Goal: Task Accomplishment & Management: Complete application form

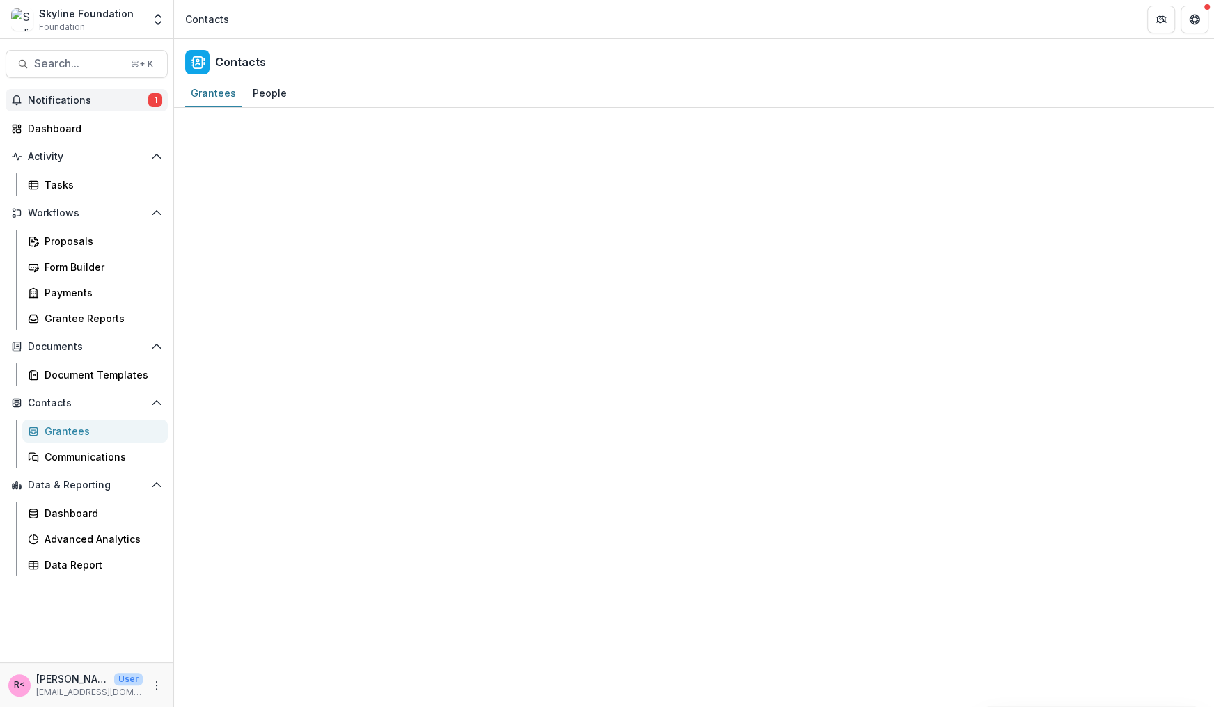
click at [56, 95] on span "Notifications" at bounding box center [88, 101] width 120 height 12
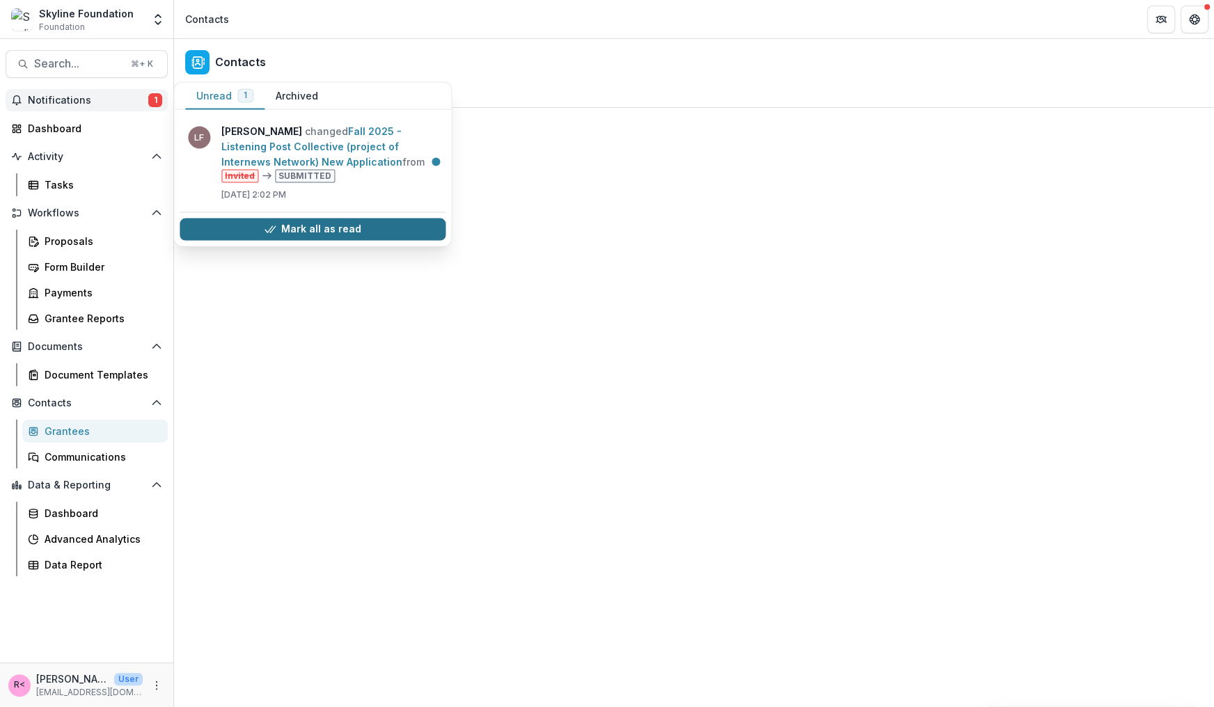
click at [237, 226] on button "Mark all as read" at bounding box center [313, 229] width 266 height 22
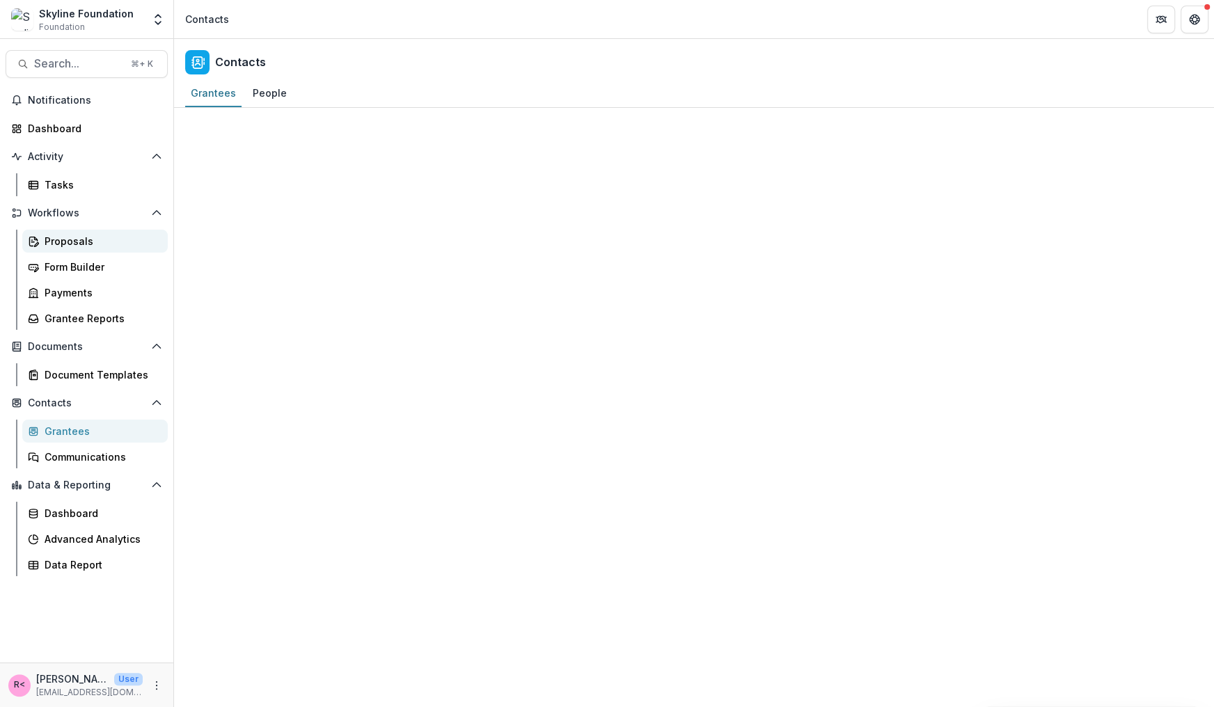
click at [85, 243] on div "Proposals" at bounding box center [101, 241] width 112 height 15
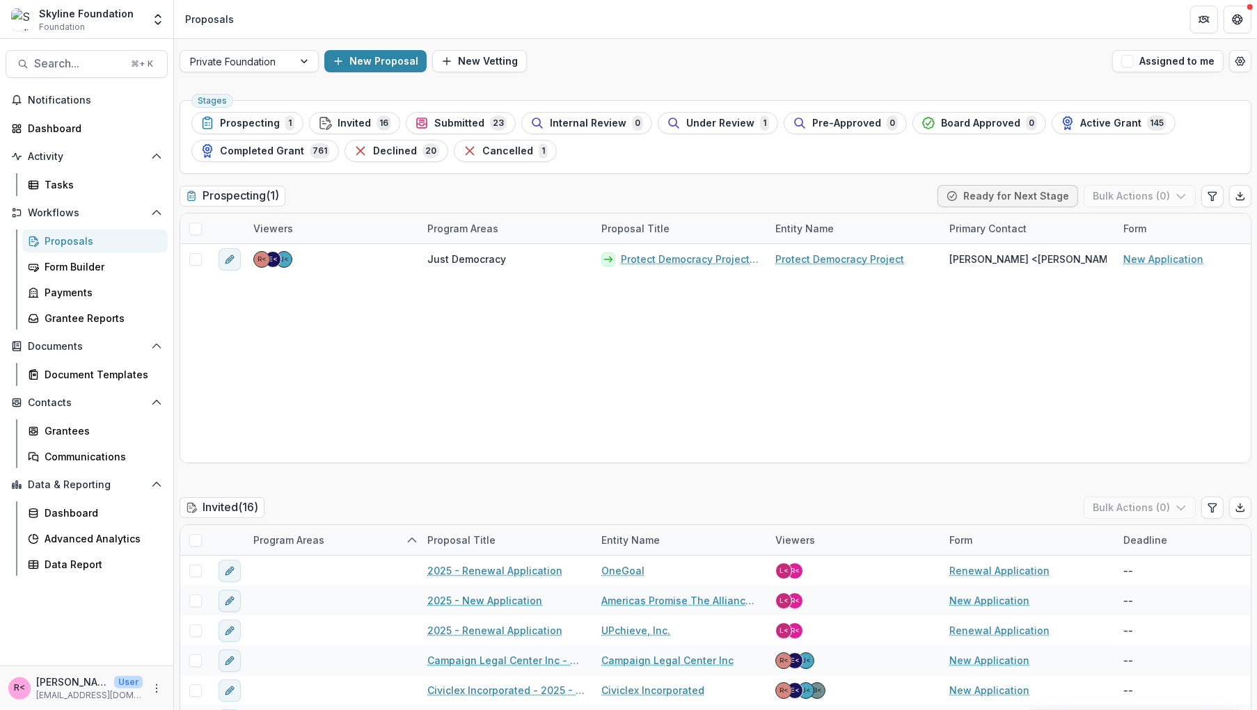
click at [574, 74] on div "Private Foundation New Proposal New Vetting Assigned to me" at bounding box center [715, 61] width 1083 height 45
click at [176, 18] on header "Proposals" at bounding box center [715, 19] width 1083 height 38
click at [160, 15] on icon "Open entity switcher" at bounding box center [158, 20] width 14 height 14
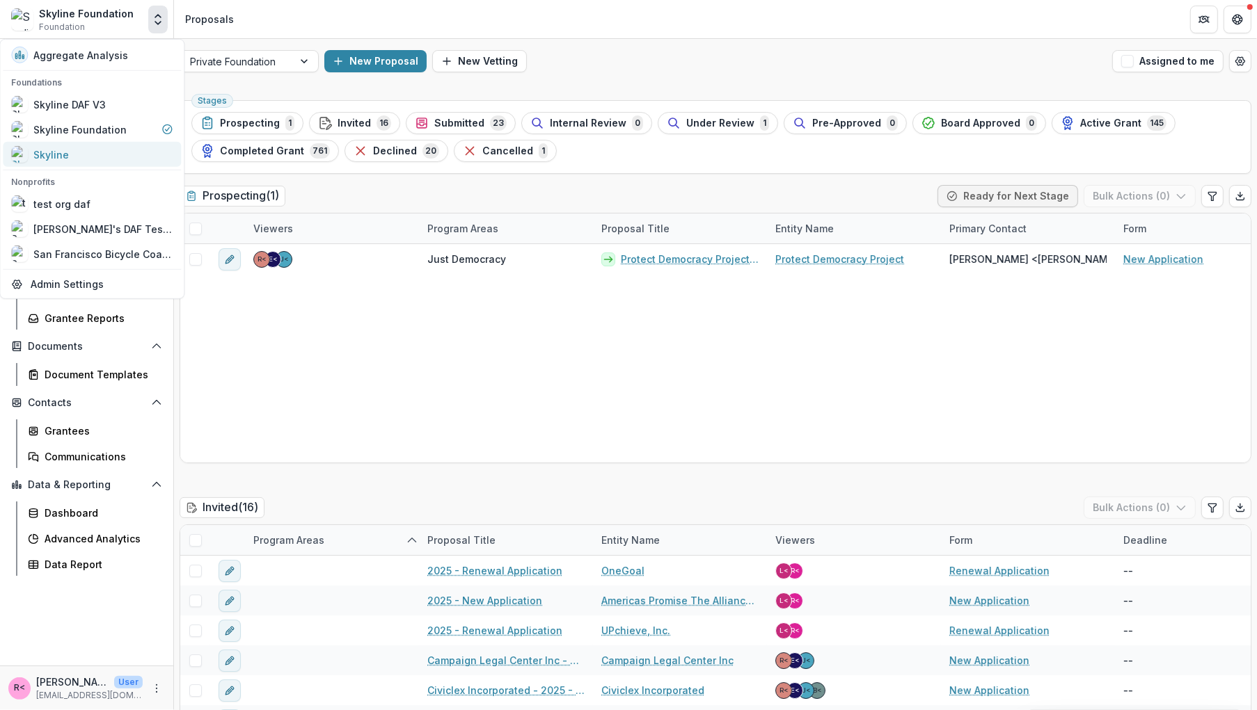
click at [128, 151] on div "Skyline" at bounding box center [91, 154] width 161 height 17
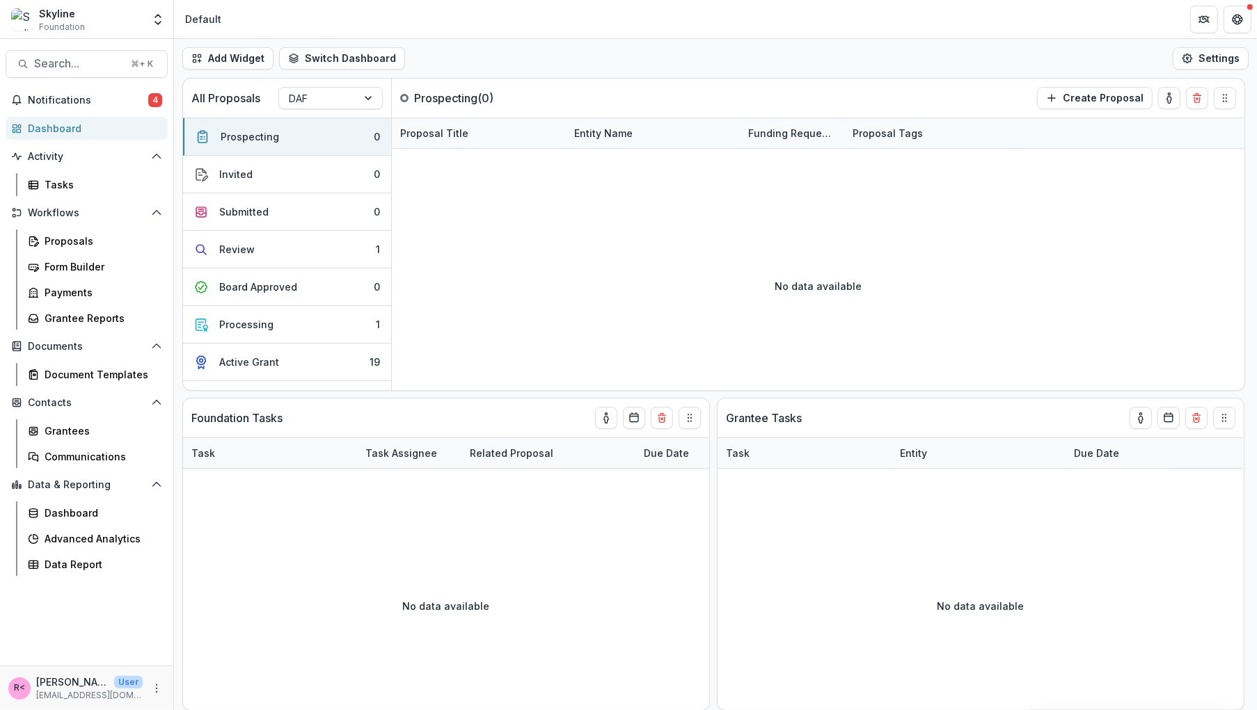
click at [435, 32] on header "Default" at bounding box center [715, 19] width 1083 height 38
click at [64, 97] on span "Notifications" at bounding box center [88, 101] width 120 height 12
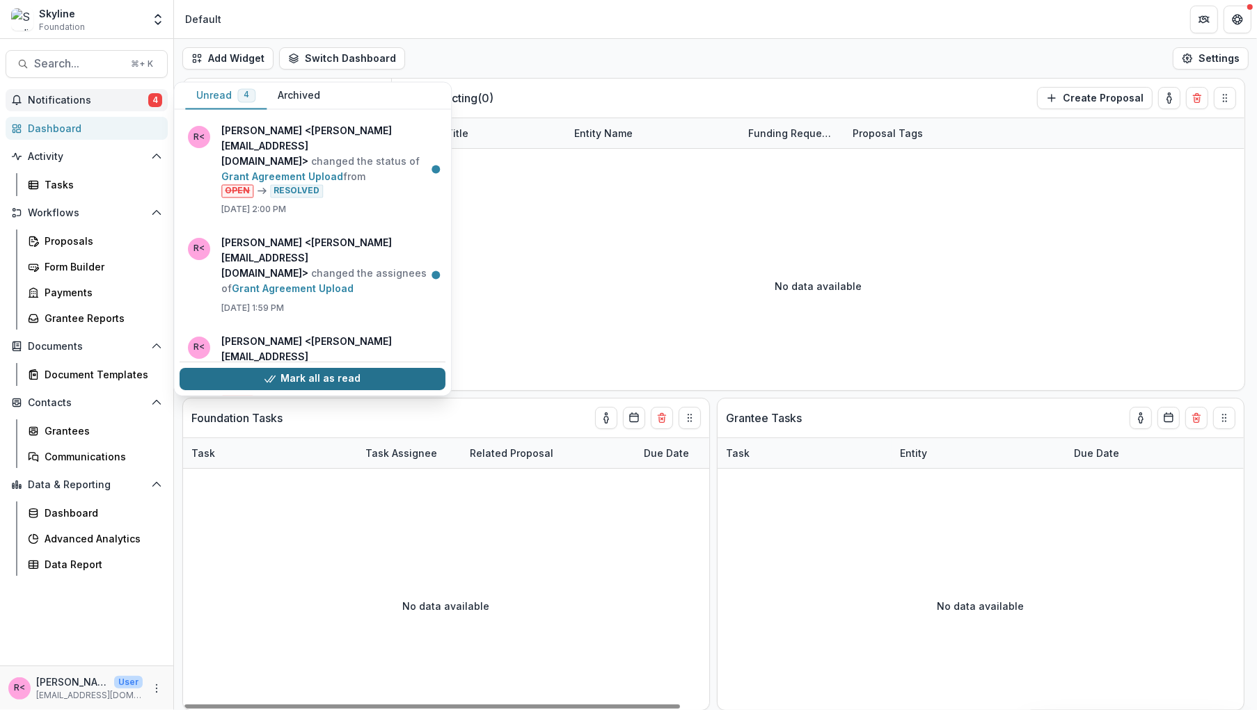
click at [358, 376] on button "Mark all as read" at bounding box center [313, 379] width 266 height 22
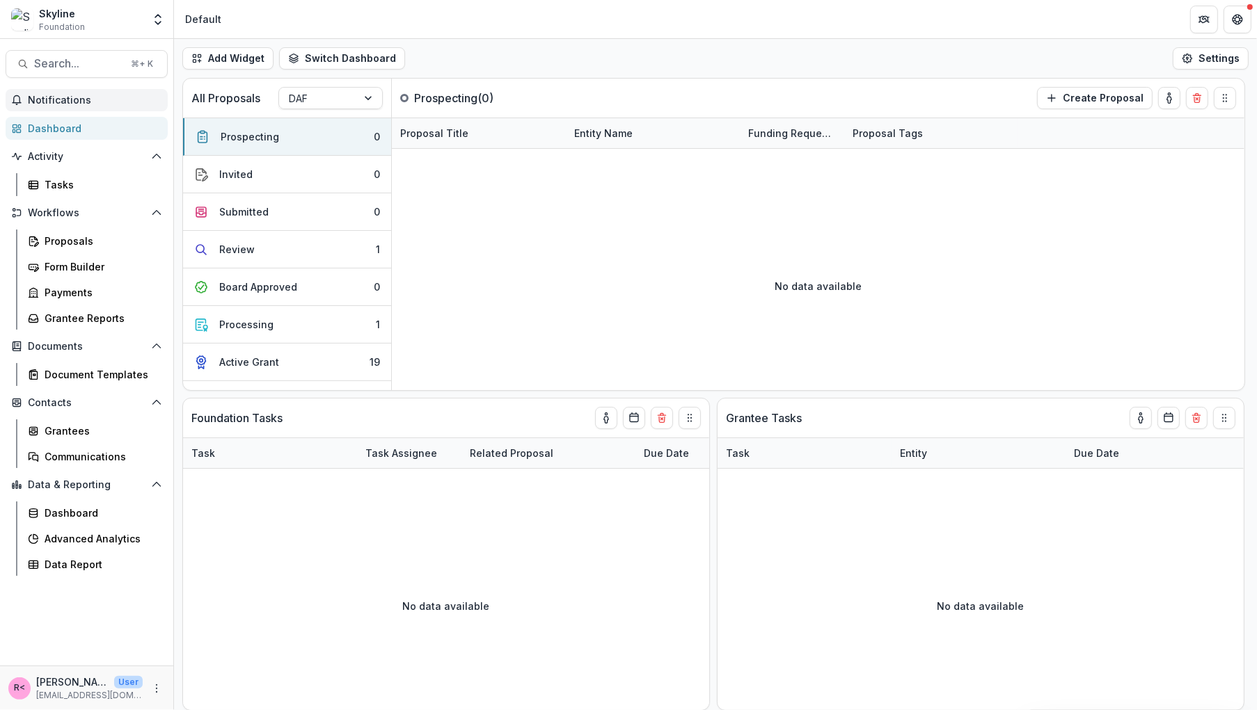
click at [580, 46] on div "Add Widget Switch Dashboard Default New Dashboard Settings" at bounding box center [715, 58] width 1083 height 39
click at [71, 242] on div "Proposals" at bounding box center [101, 241] width 112 height 15
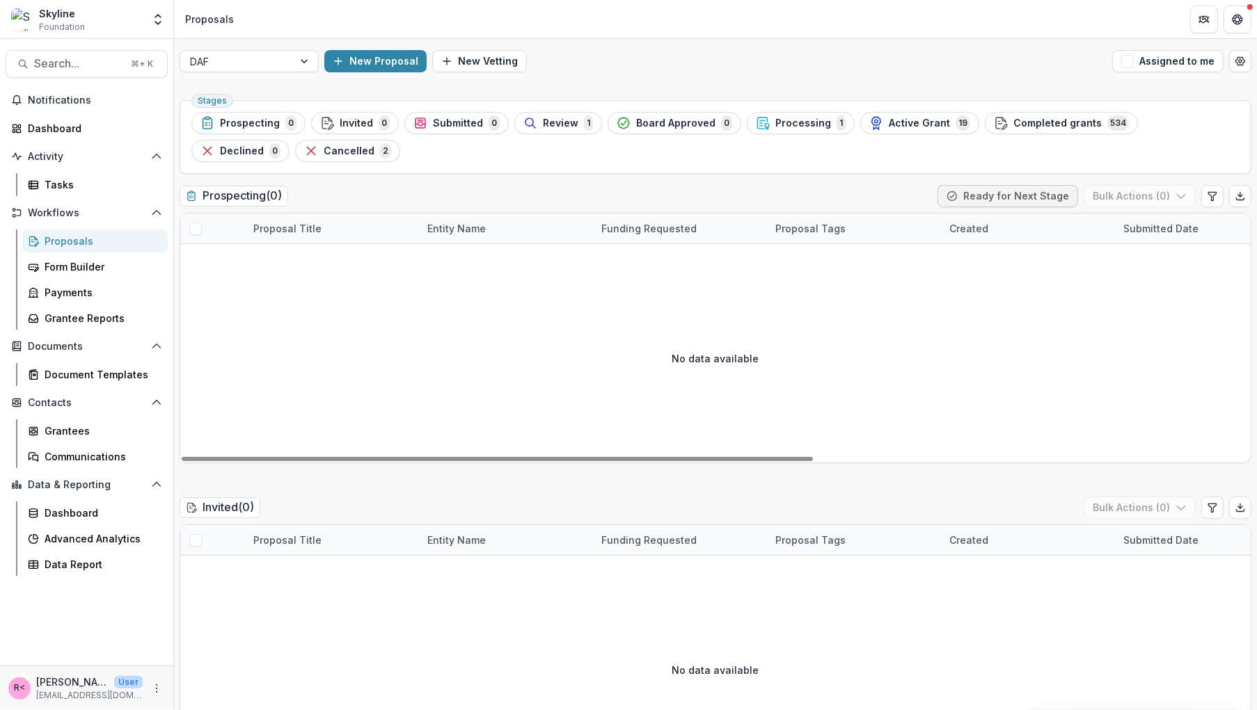
click at [367, 73] on div "DAF New Proposal New Vetting Assigned to me" at bounding box center [715, 61] width 1083 height 45
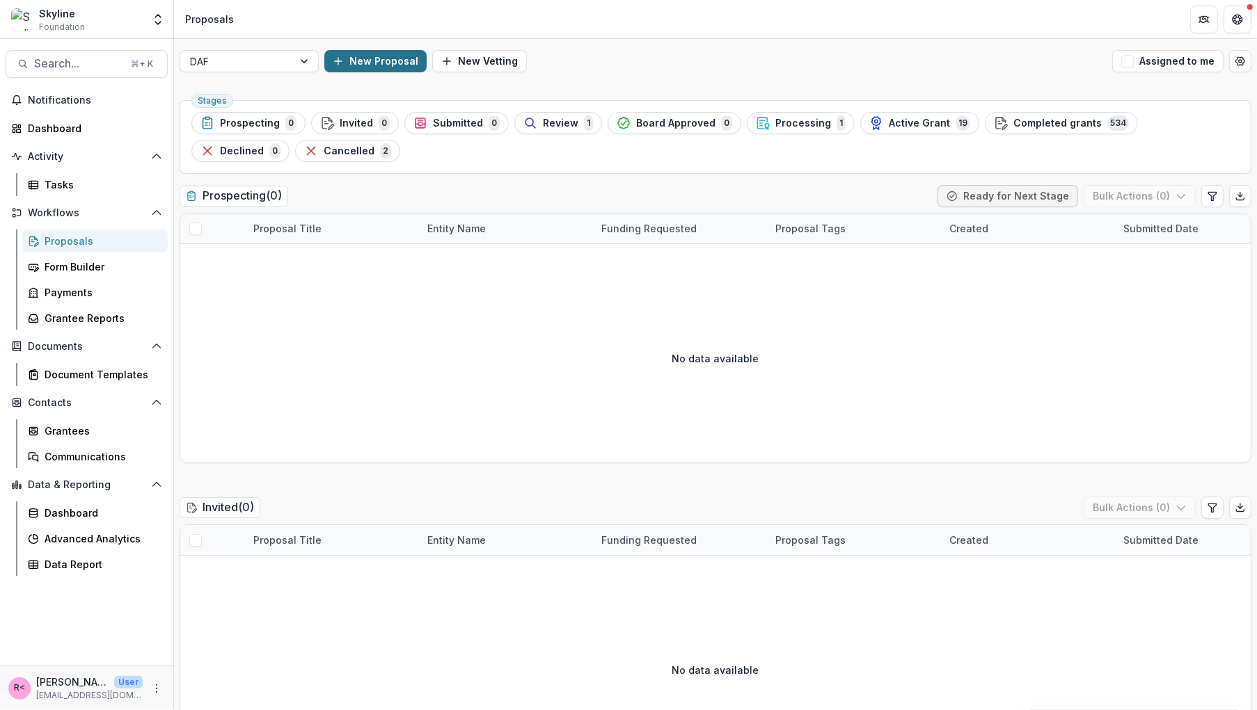
click at [369, 60] on button "New Proposal" at bounding box center [375, 61] width 102 height 22
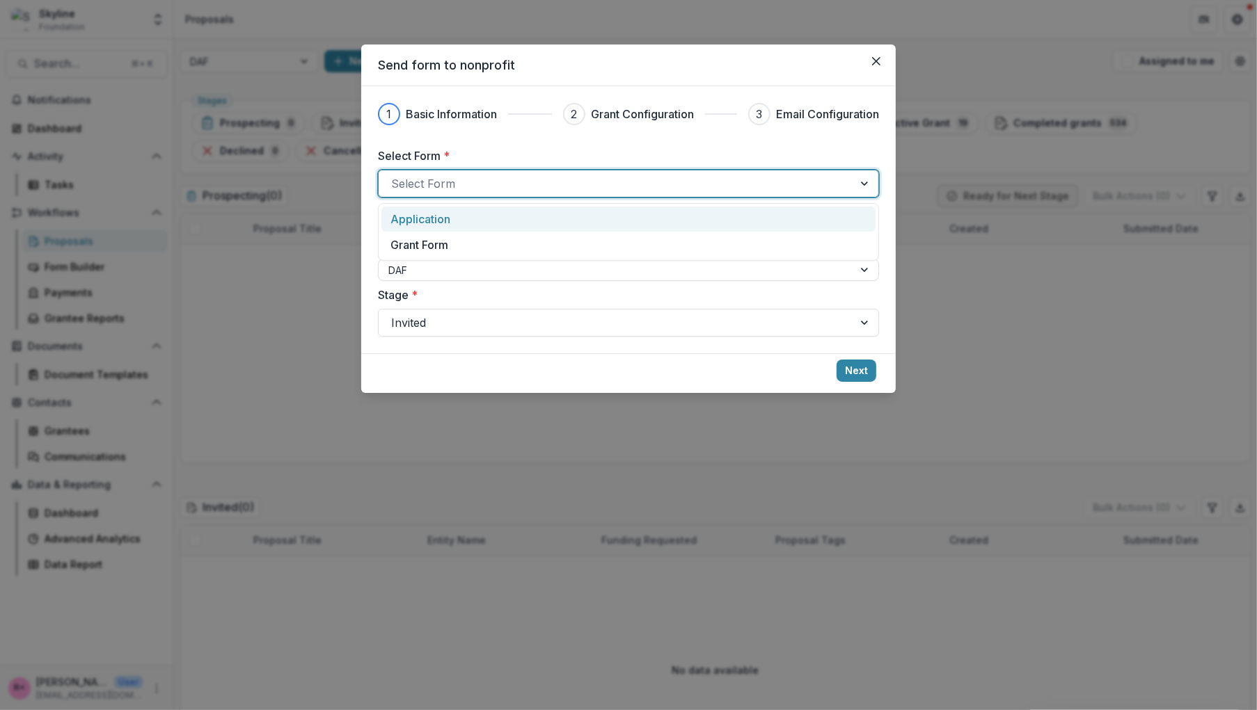
click at [457, 182] on div at bounding box center [616, 183] width 450 height 19
click at [483, 152] on label "Select Form *" at bounding box center [624, 156] width 493 height 17
click at [395, 175] on input "Select Form *" at bounding box center [392, 183] width 3 height 17
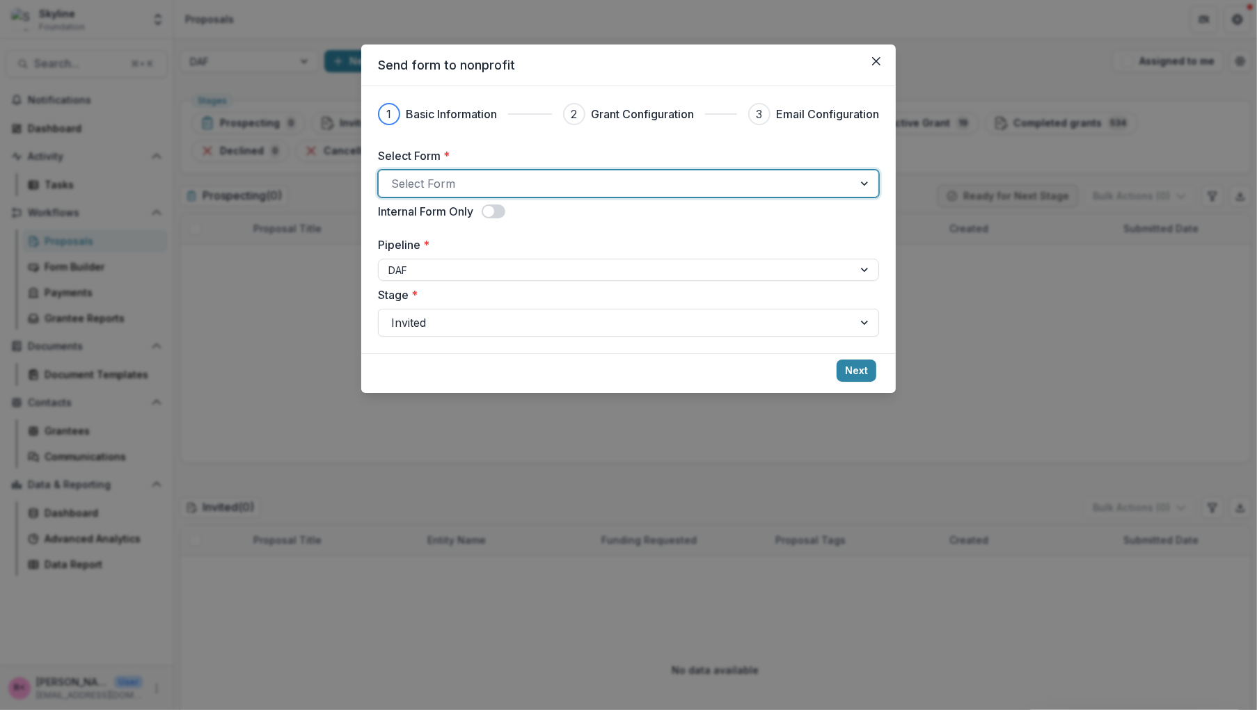
click at [619, 182] on div at bounding box center [616, 183] width 450 height 19
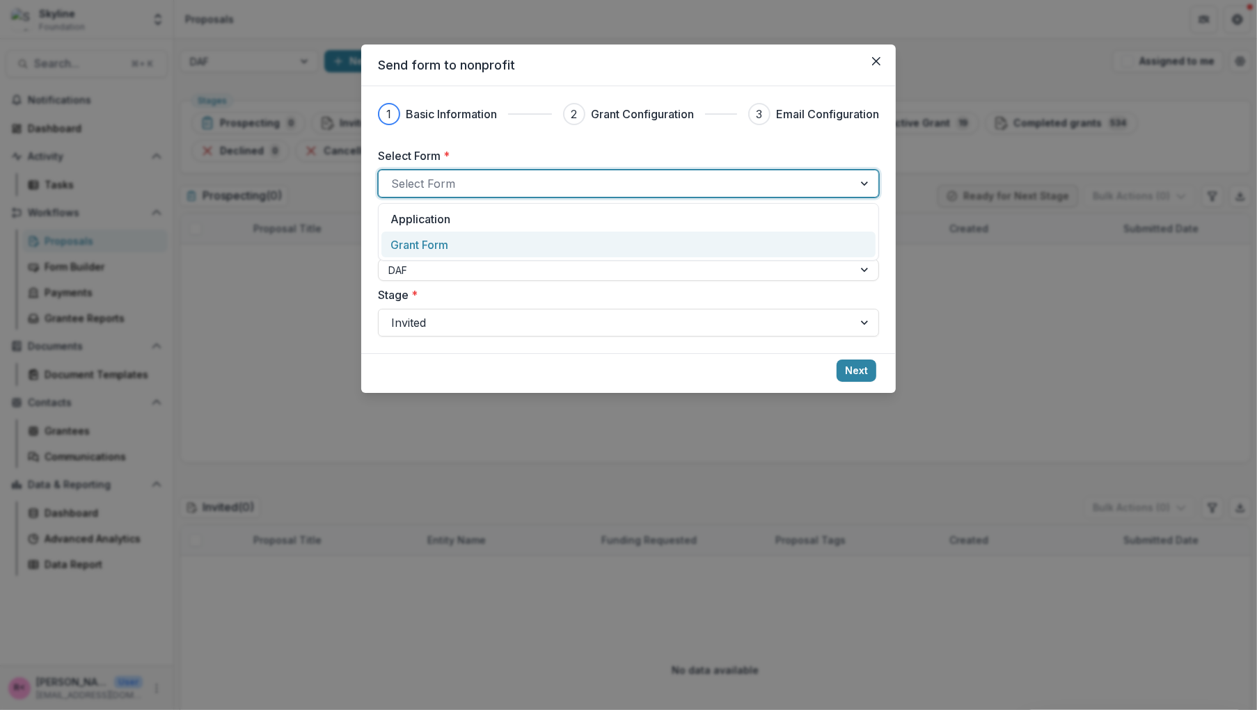
click at [555, 249] on div "Grant Form" at bounding box center [628, 245] width 476 height 17
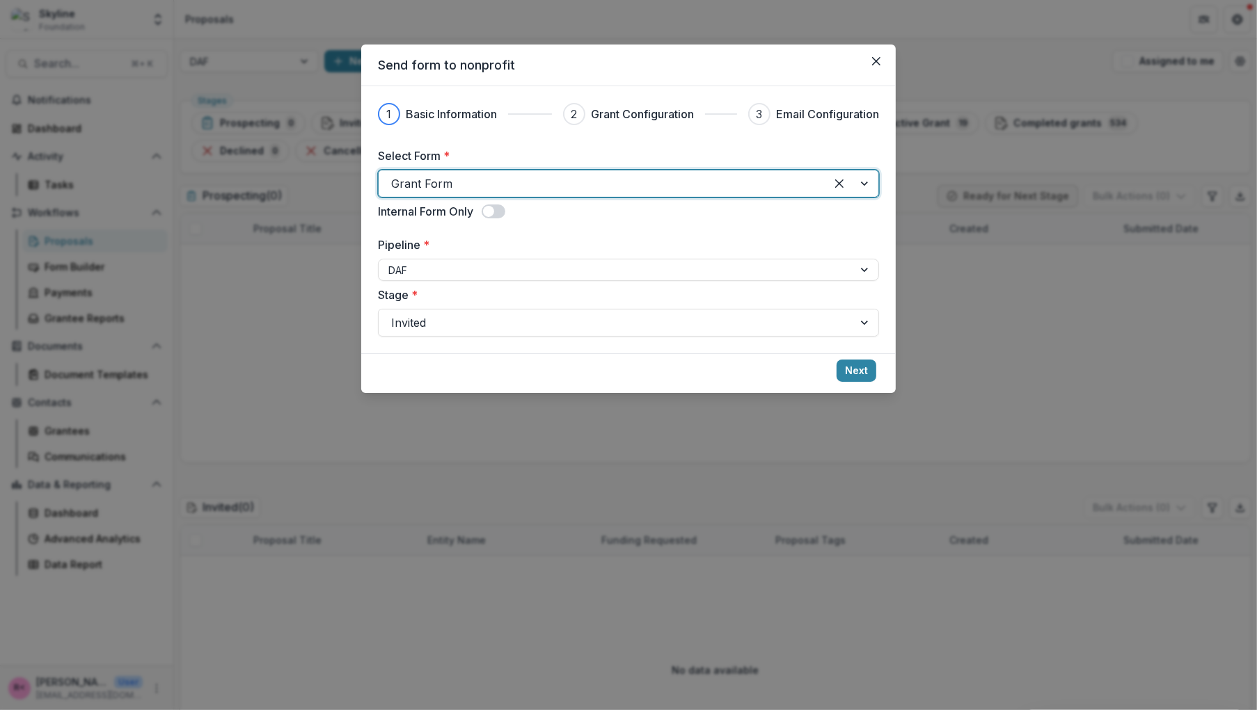
click at [671, 228] on div "Select Form * Grant Form Internal Form Only Pipeline * DAF Stage * Invited" at bounding box center [628, 242] width 501 height 189
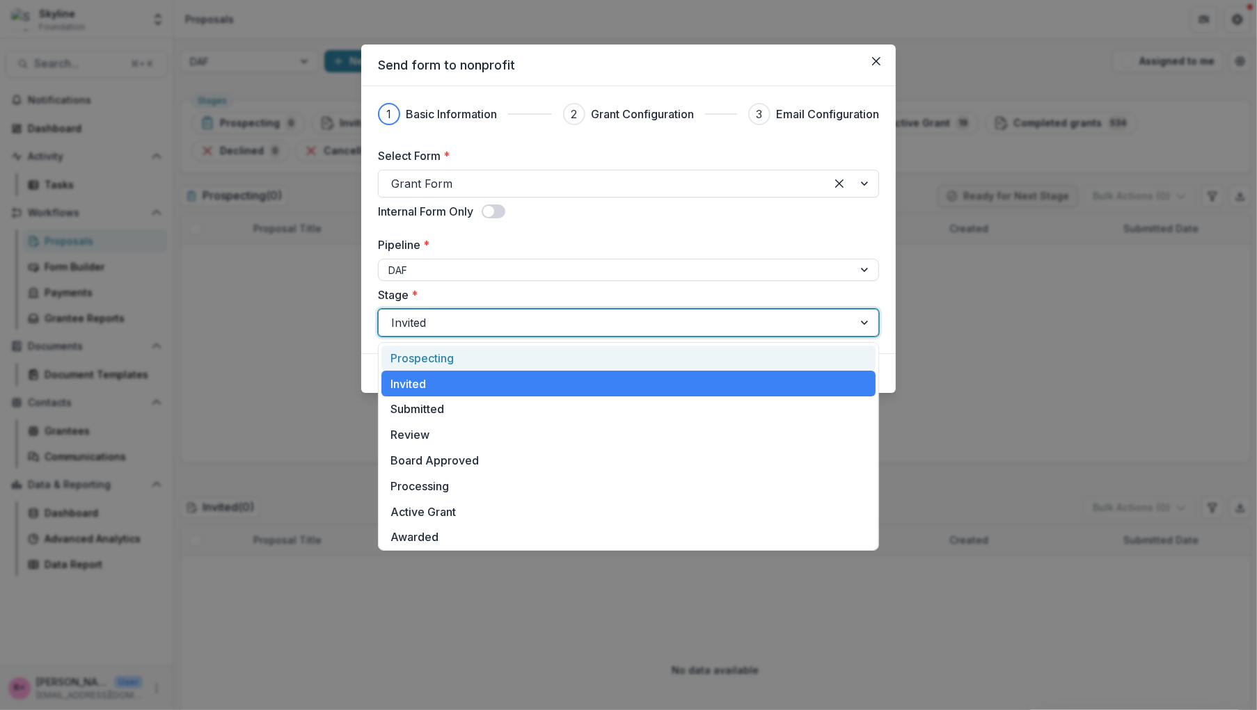
click at [651, 320] on div at bounding box center [616, 322] width 450 height 19
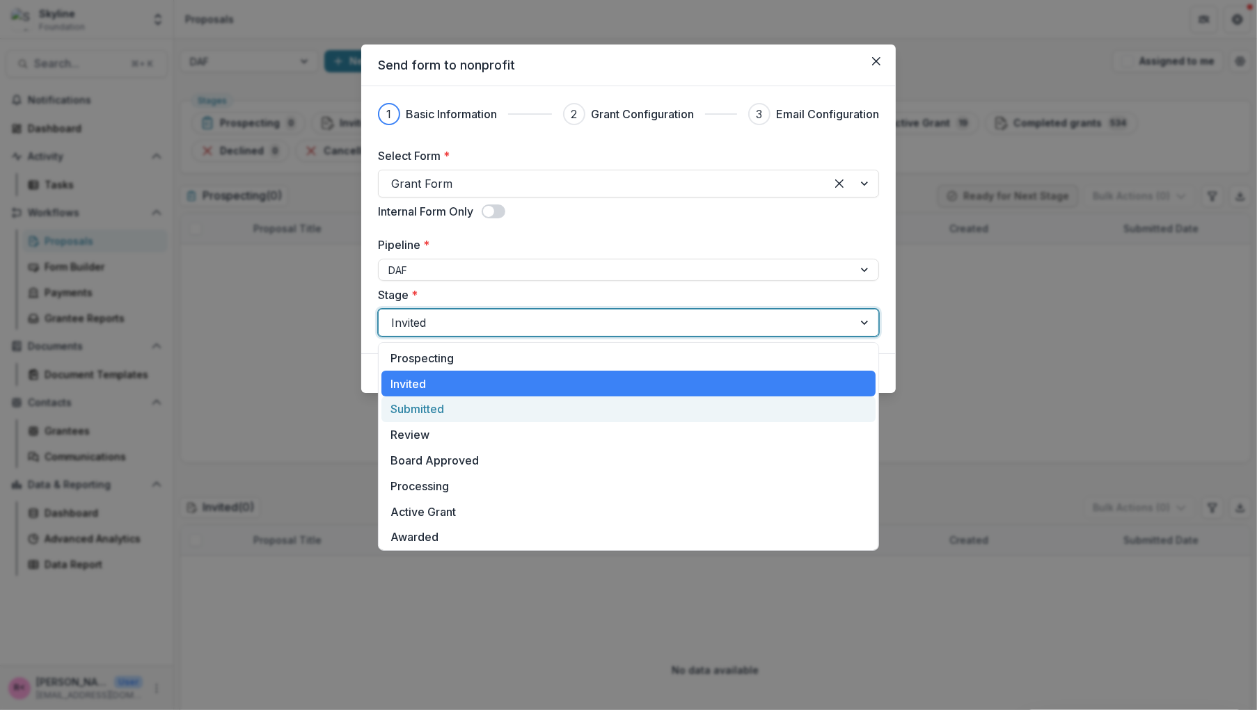
click at [572, 415] on div "Submitted" at bounding box center [628, 410] width 494 height 26
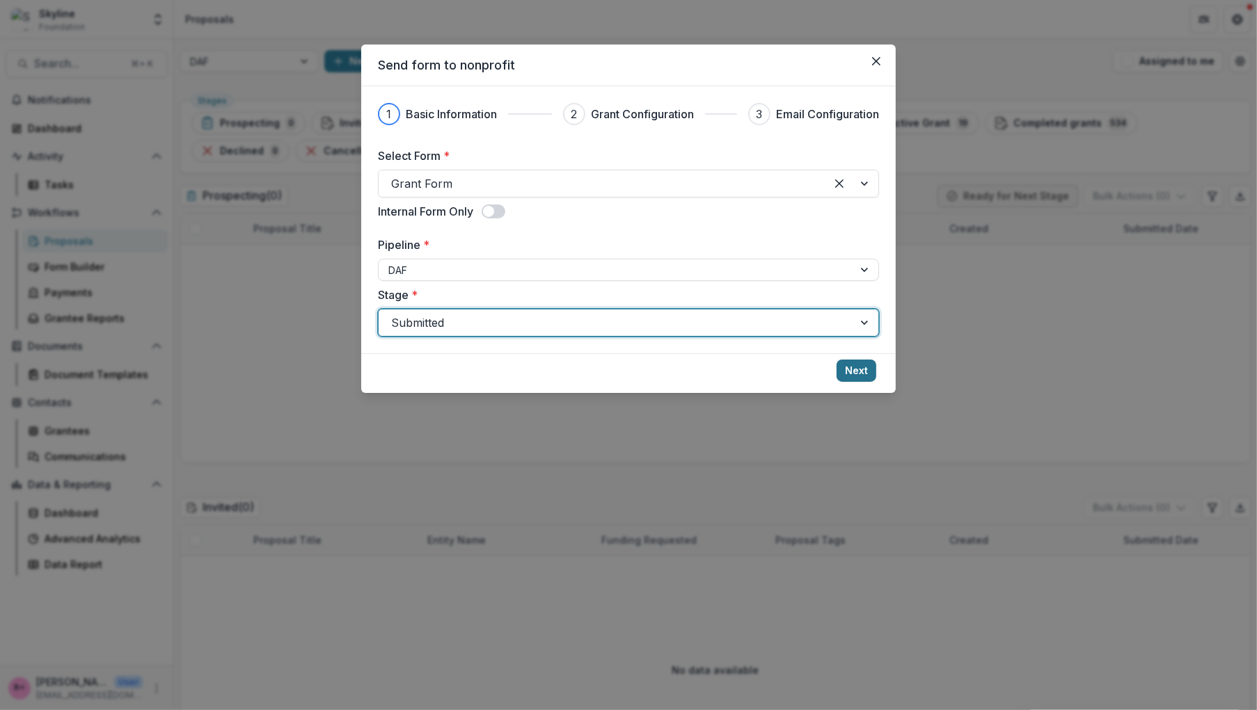
click at [845, 379] on button "Next" at bounding box center [856, 371] width 40 height 22
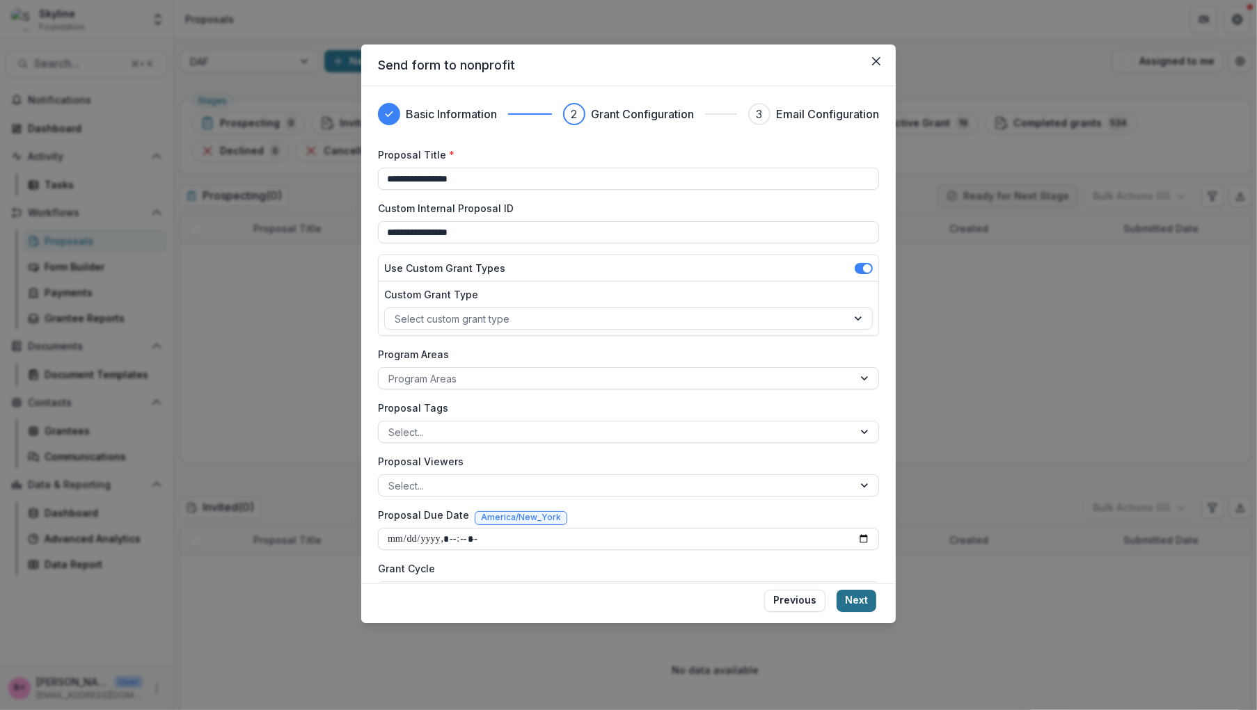
click at [852, 605] on button "Next" at bounding box center [856, 601] width 40 height 22
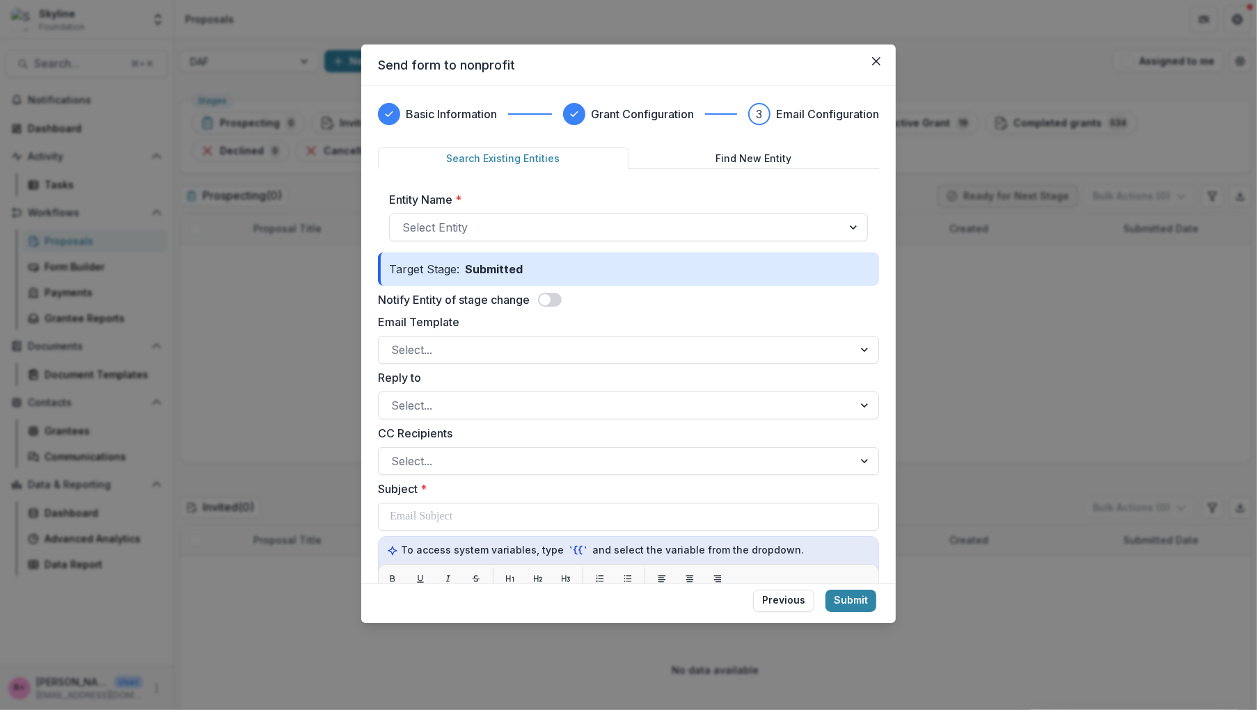
click at [555, 300] on span at bounding box center [550, 300] width 24 height 14
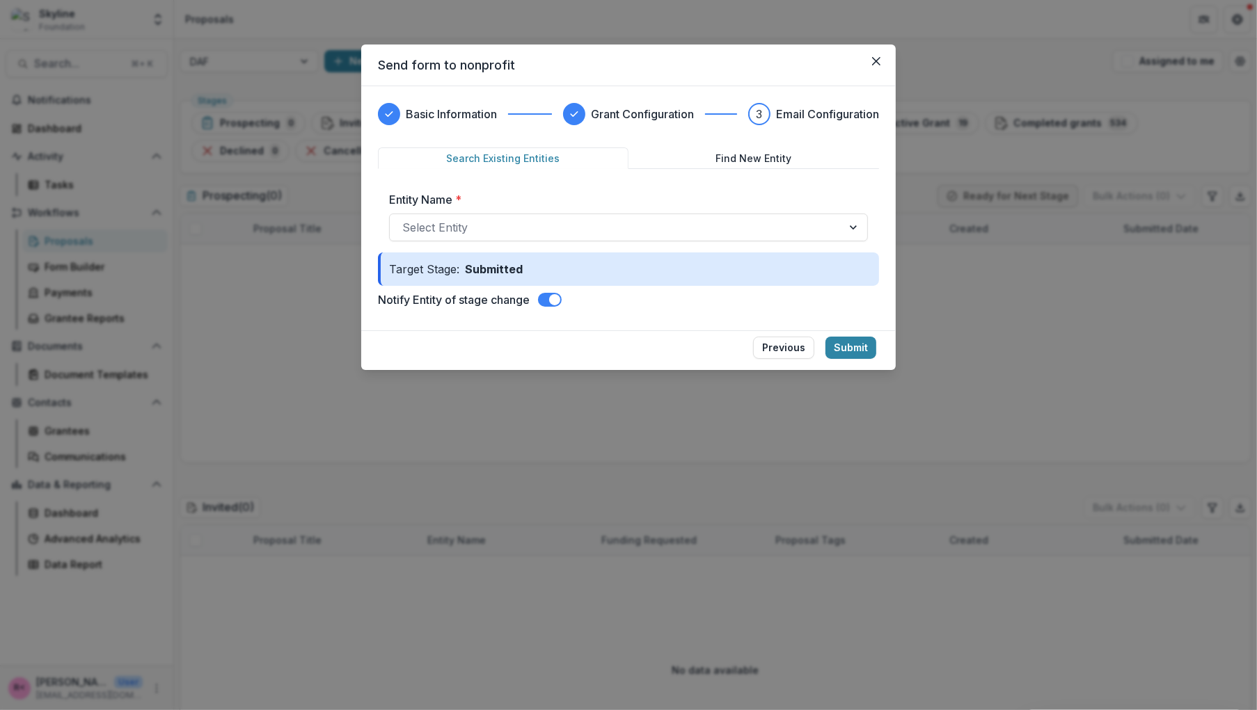
click at [546, 299] on span at bounding box center [550, 300] width 24 height 14
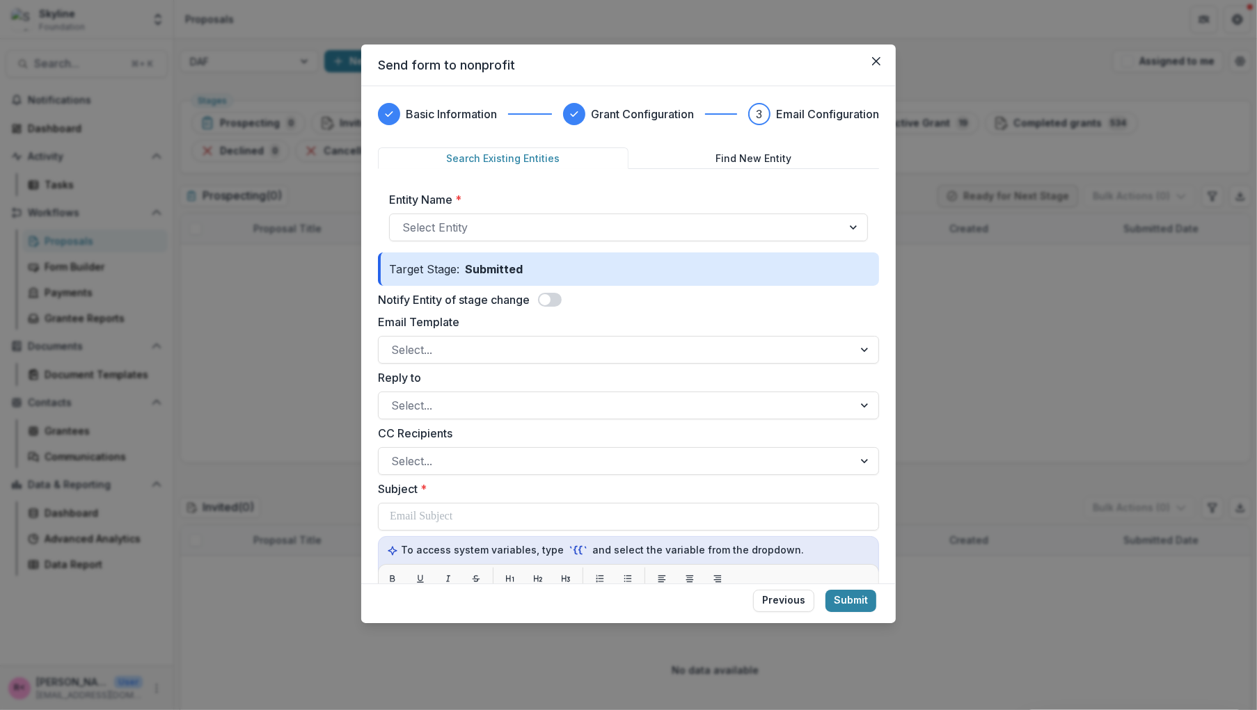
click at [557, 298] on span at bounding box center [550, 300] width 24 height 14
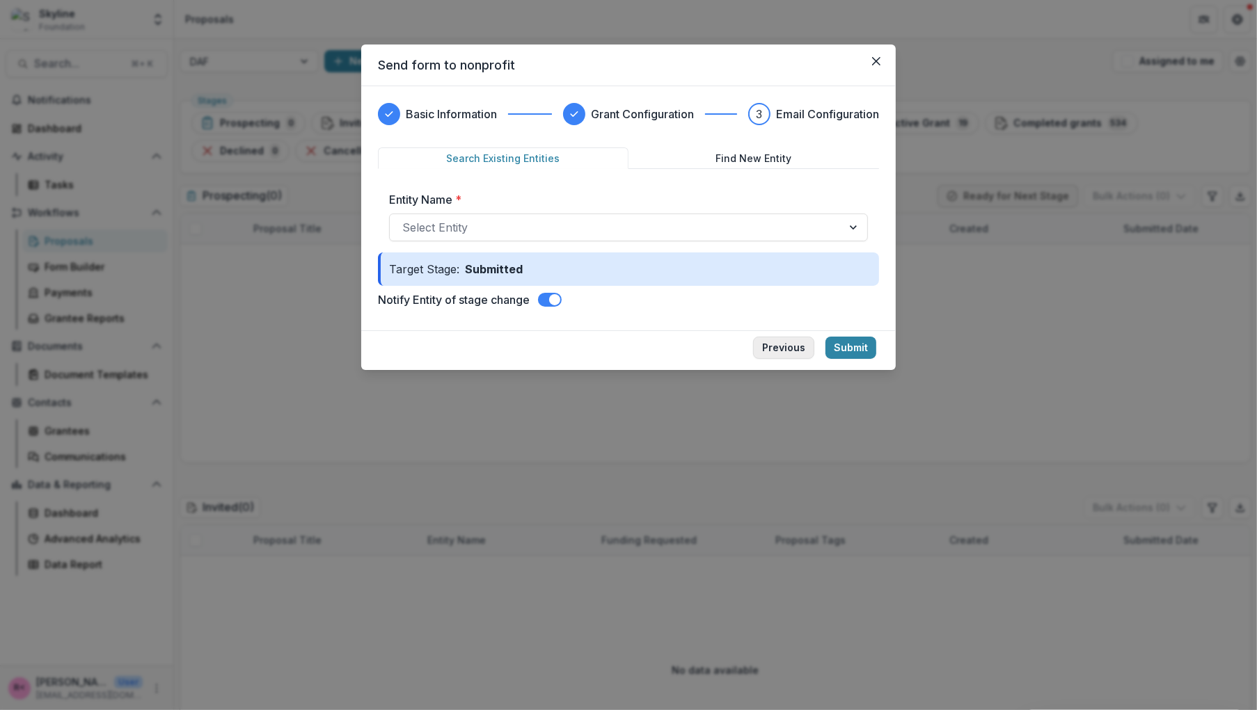
click at [775, 346] on button "Previous" at bounding box center [783, 348] width 61 height 22
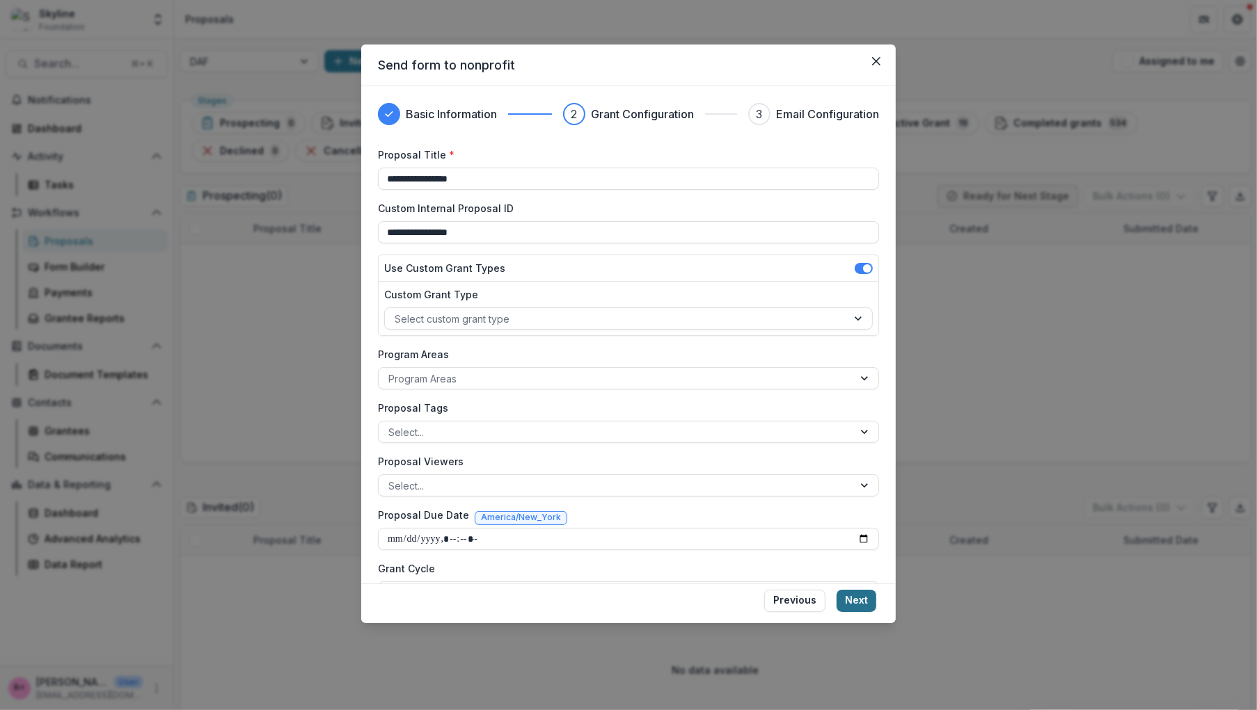
click at [854, 604] on button "Next" at bounding box center [856, 601] width 40 height 22
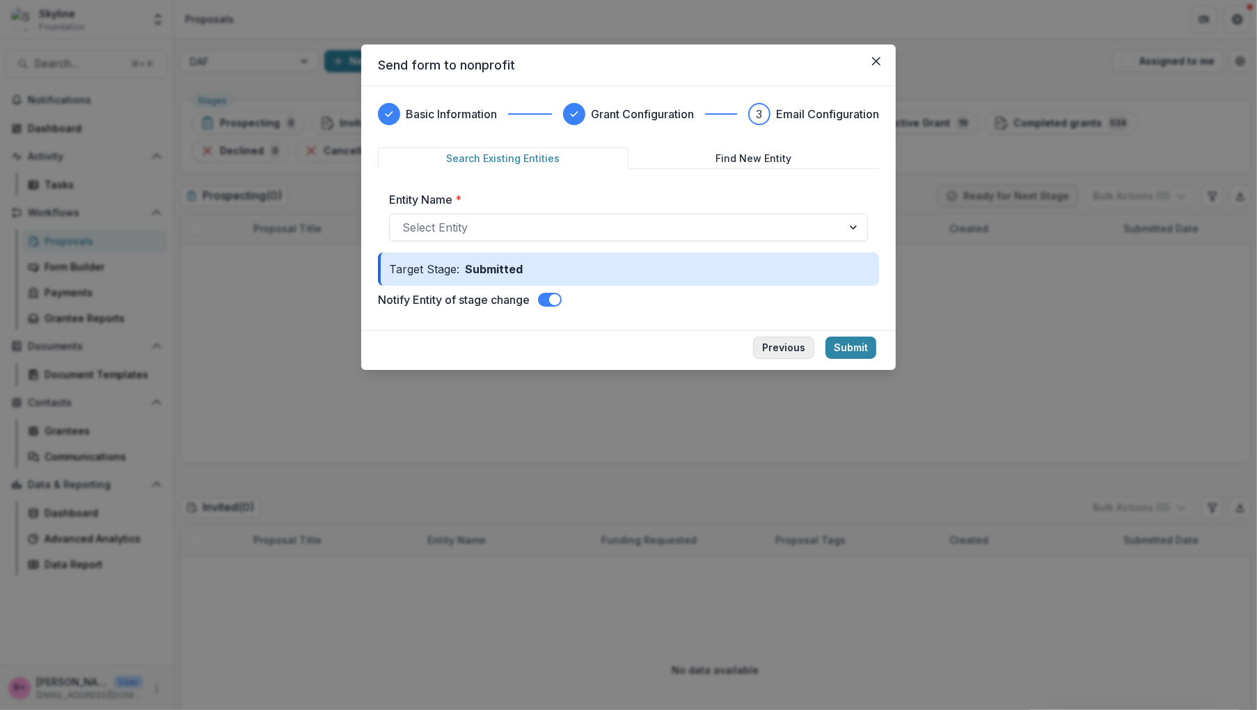
click at [777, 341] on button "Previous" at bounding box center [783, 348] width 61 height 22
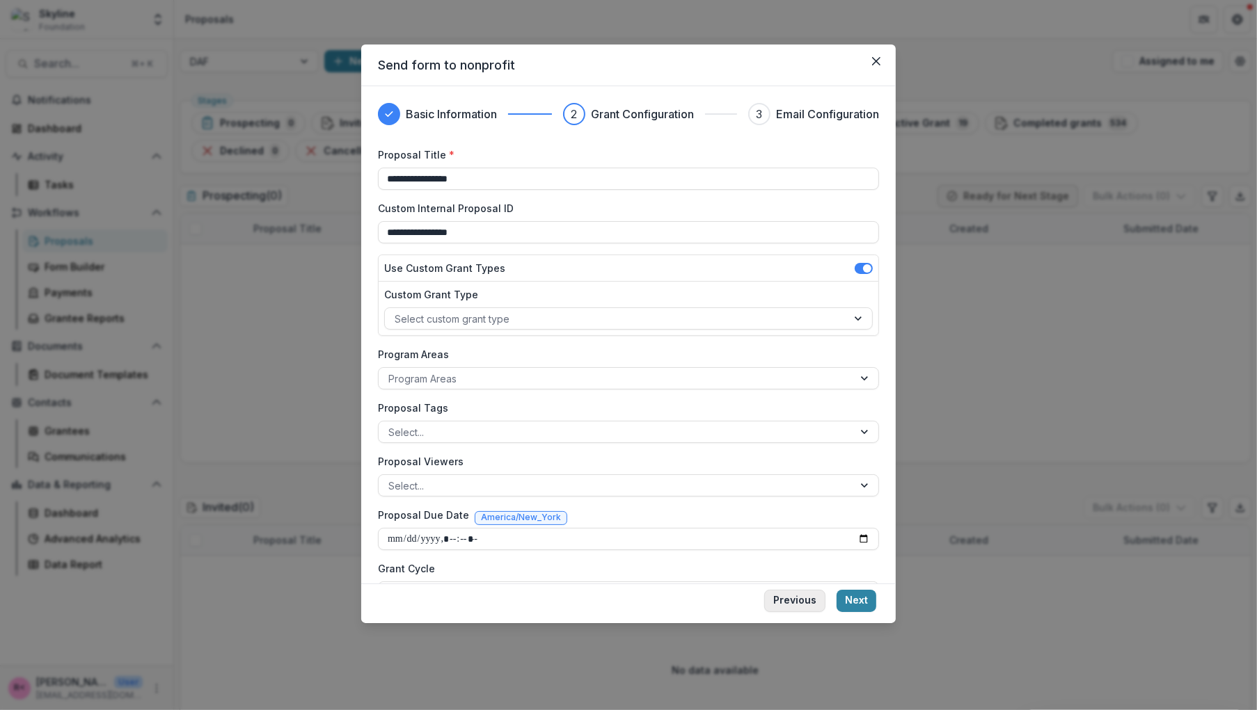
click at [805, 608] on button "Previous" at bounding box center [794, 601] width 61 height 22
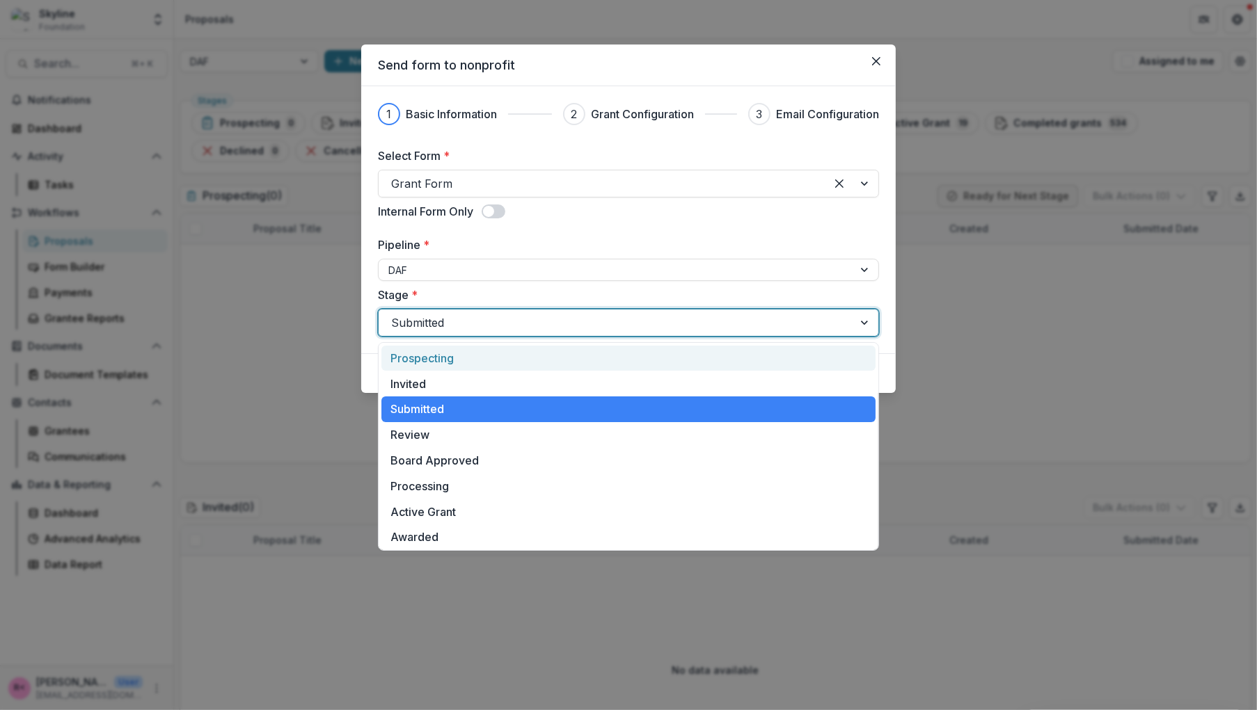
click at [468, 323] on div at bounding box center [616, 322] width 450 height 19
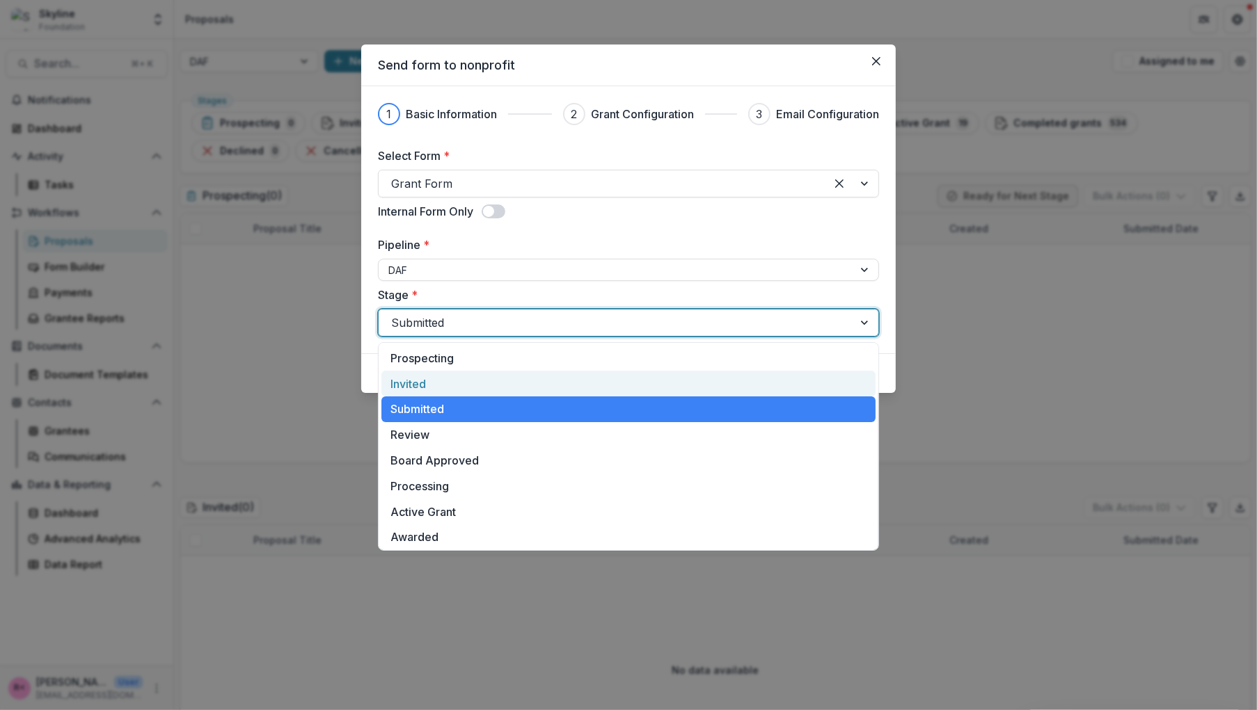
click at [458, 383] on div "Invited" at bounding box center [628, 384] width 494 height 26
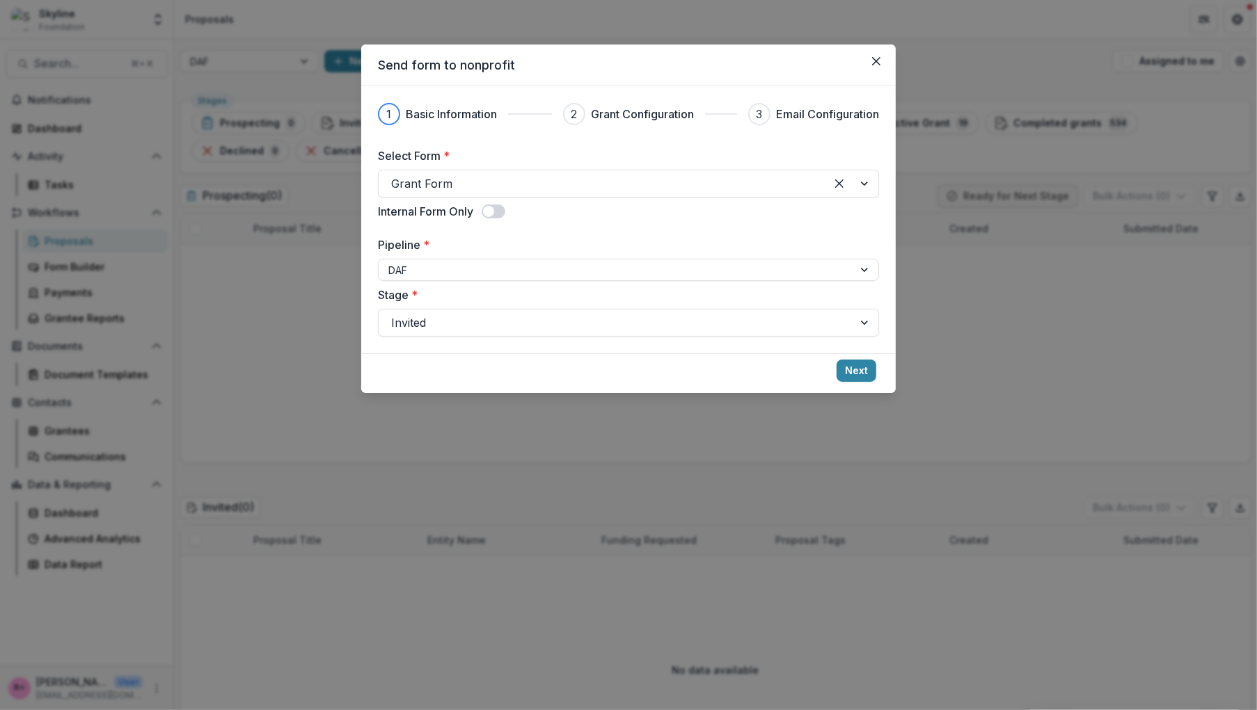
click at [548, 296] on label "Stage *" at bounding box center [624, 295] width 493 height 17
click at [395, 315] on input "Stage *" at bounding box center [392, 323] width 3 height 17
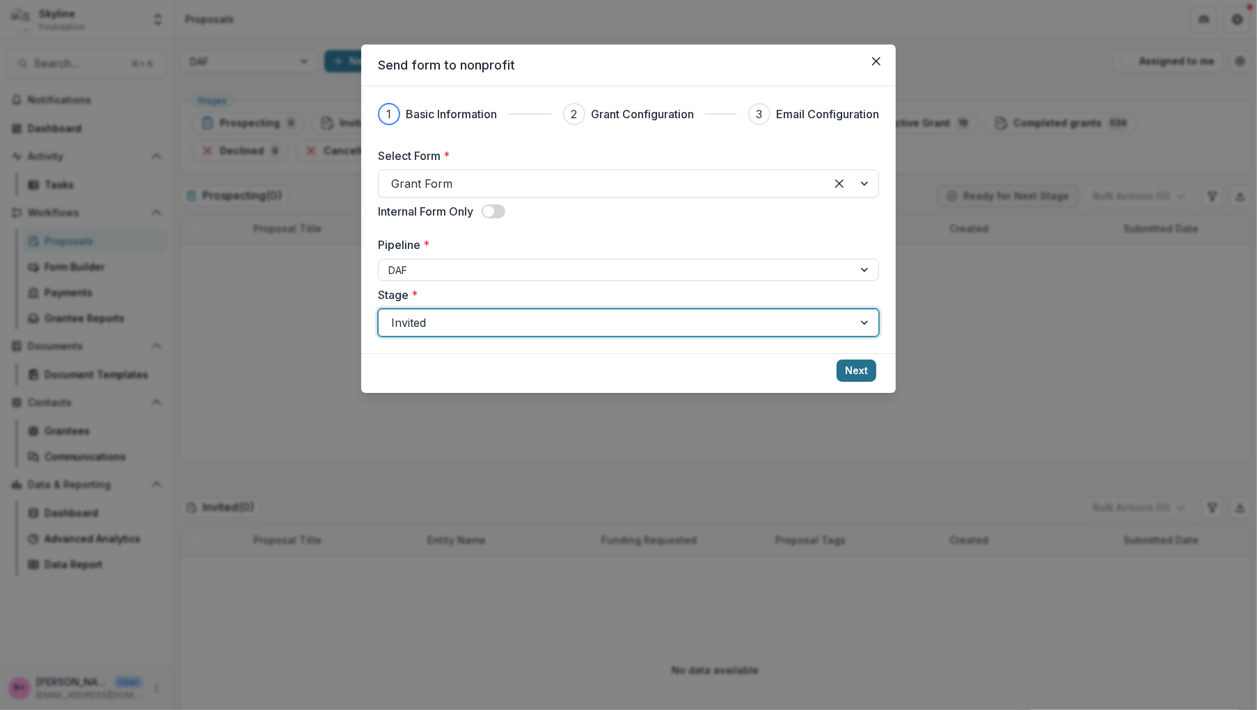
click at [860, 367] on button "Next" at bounding box center [856, 371] width 40 height 22
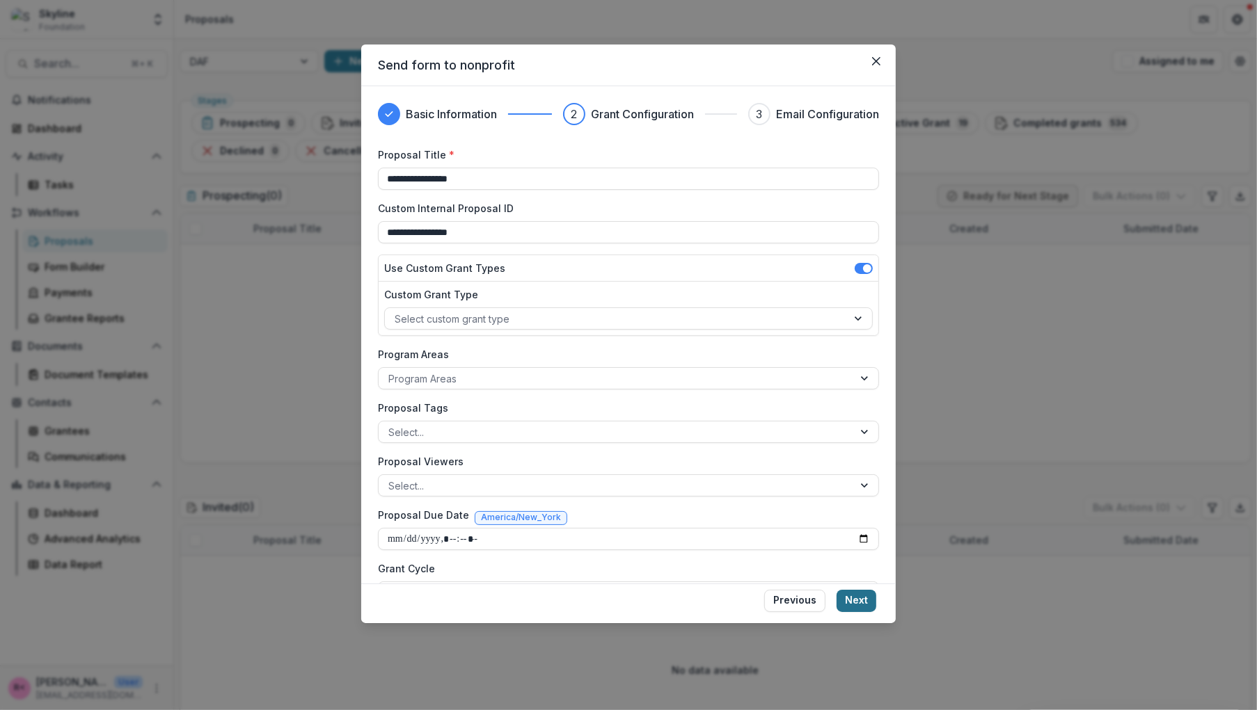
click at [859, 599] on button "Next" at bounding box center [856, 601] width 40 height 22
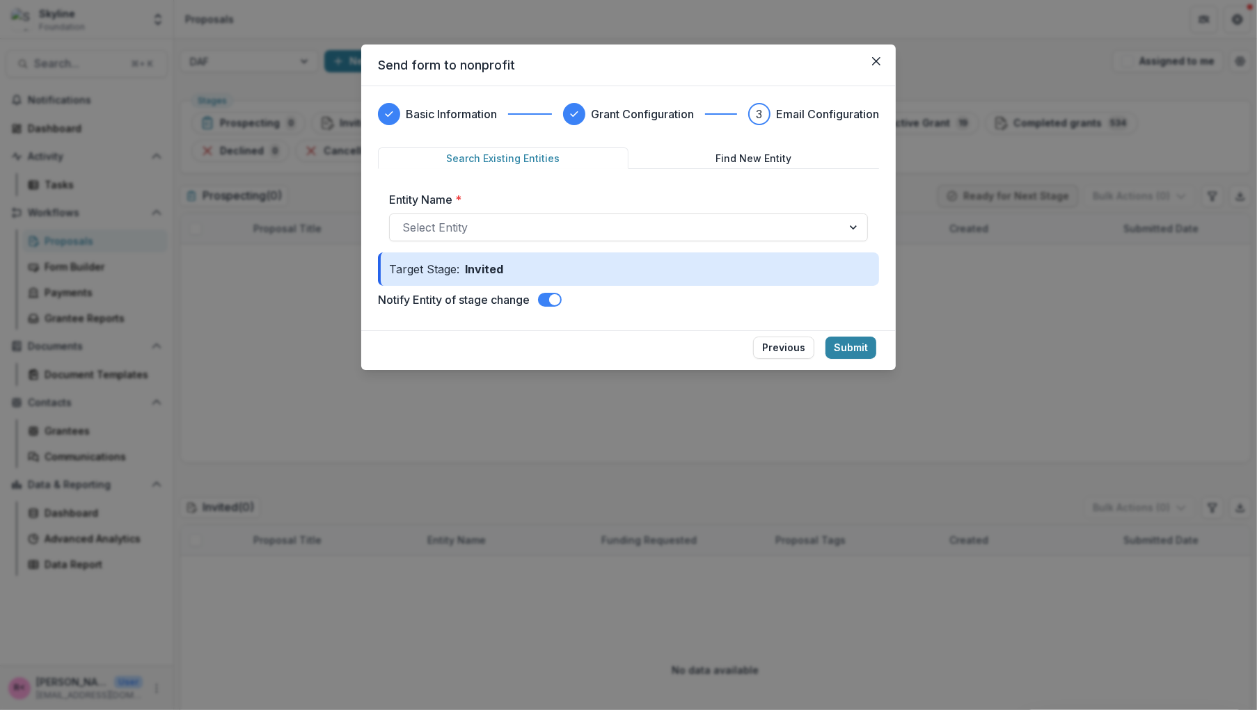
click at [548, 305] on label at bounding box center [550, 300] width 24 height 14
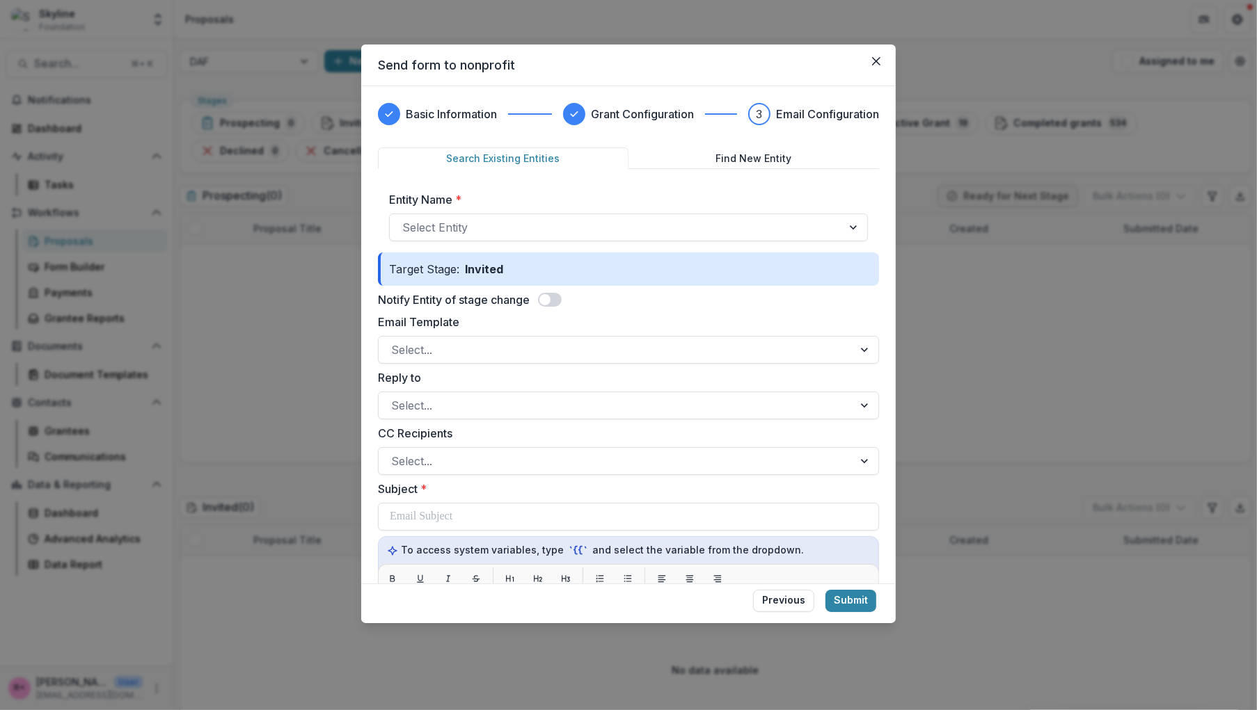
click at [555, 300] on span at bounding box center [550, 300] width 24 height 14
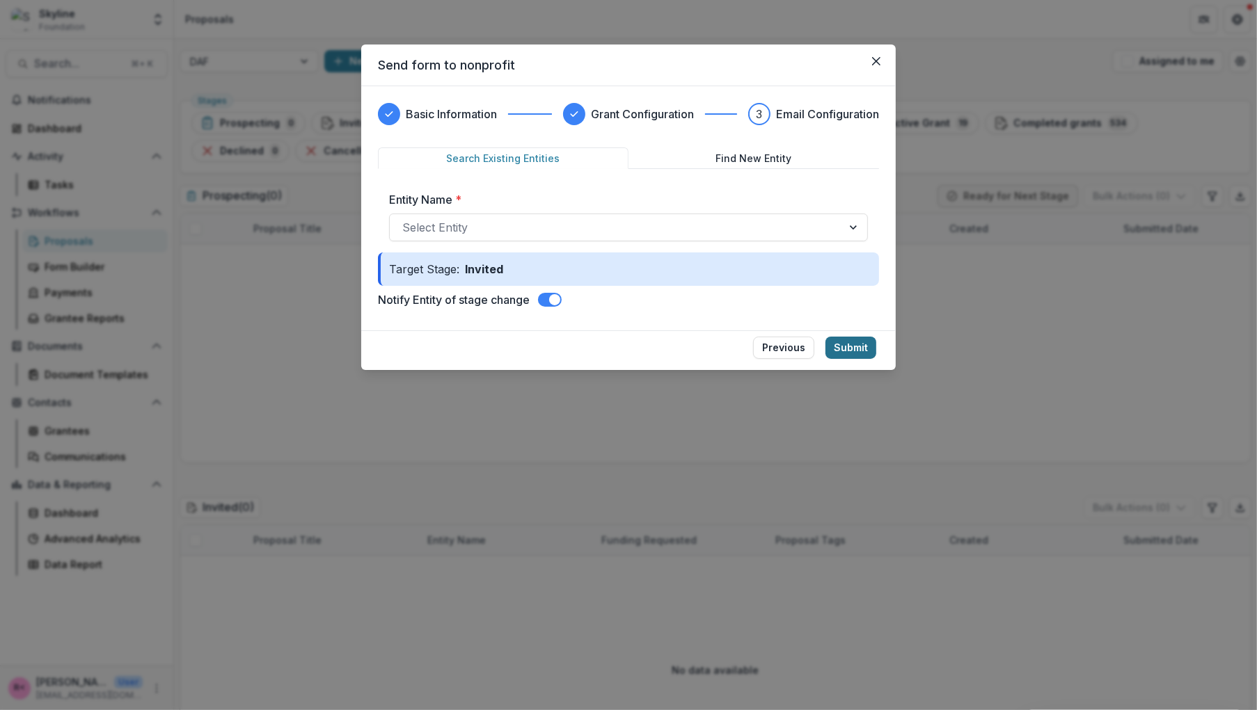
click at [857, 349] on button "Submit" at bounding box center [850, 348] width 51 height 22
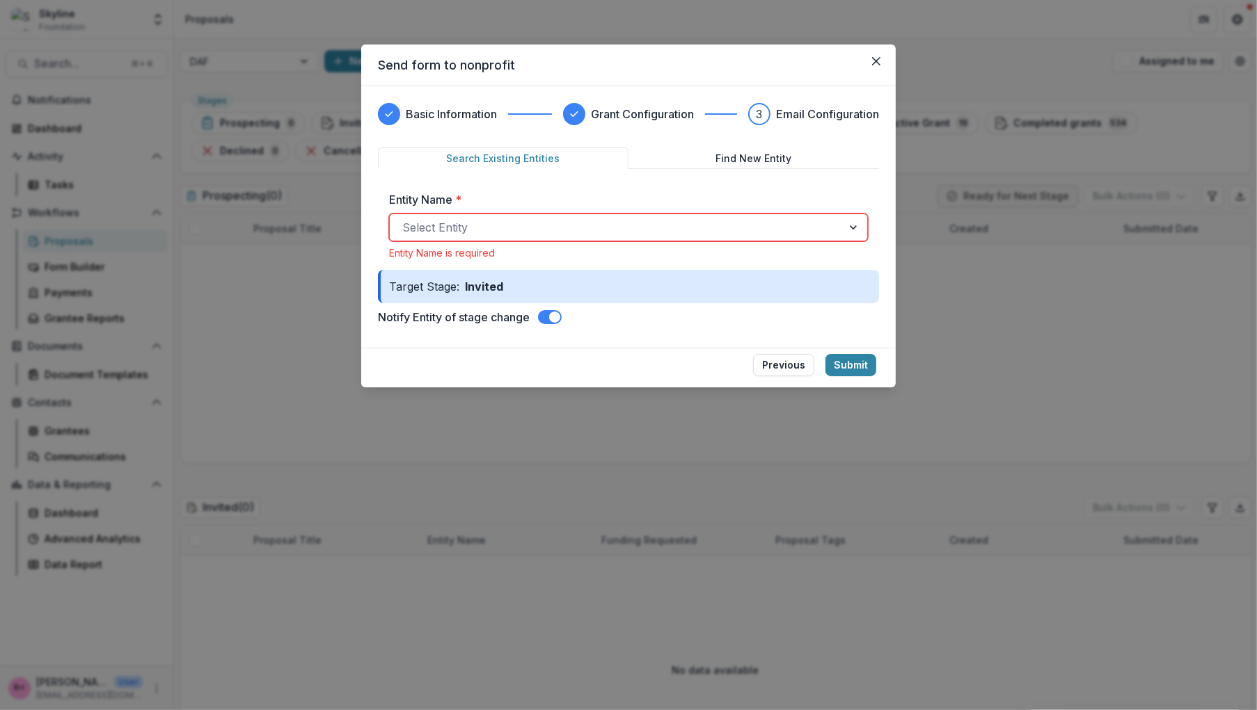
click at [729, 232] on div at bounding box center [615, 227] width 427 height 19
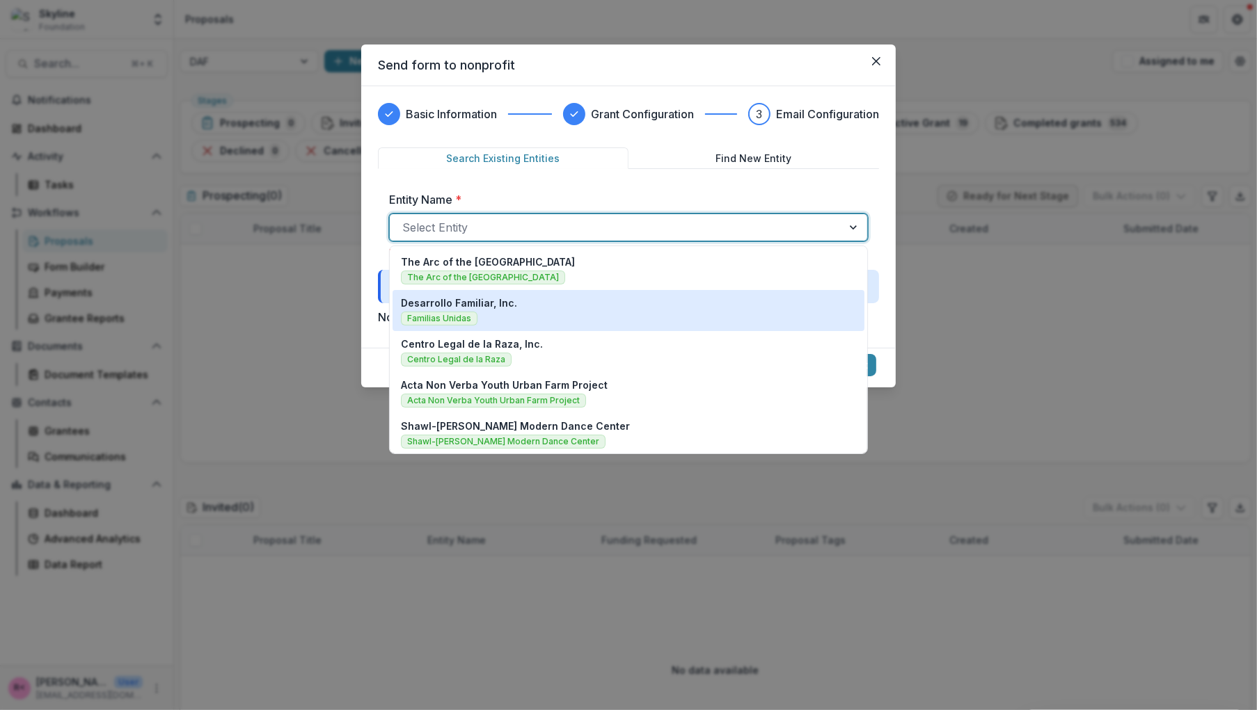
click at [666, 307] on div "Desarrollo Familiar, Inc. Familias Unidas" at bounding box center [628, 311] width 455 height 30
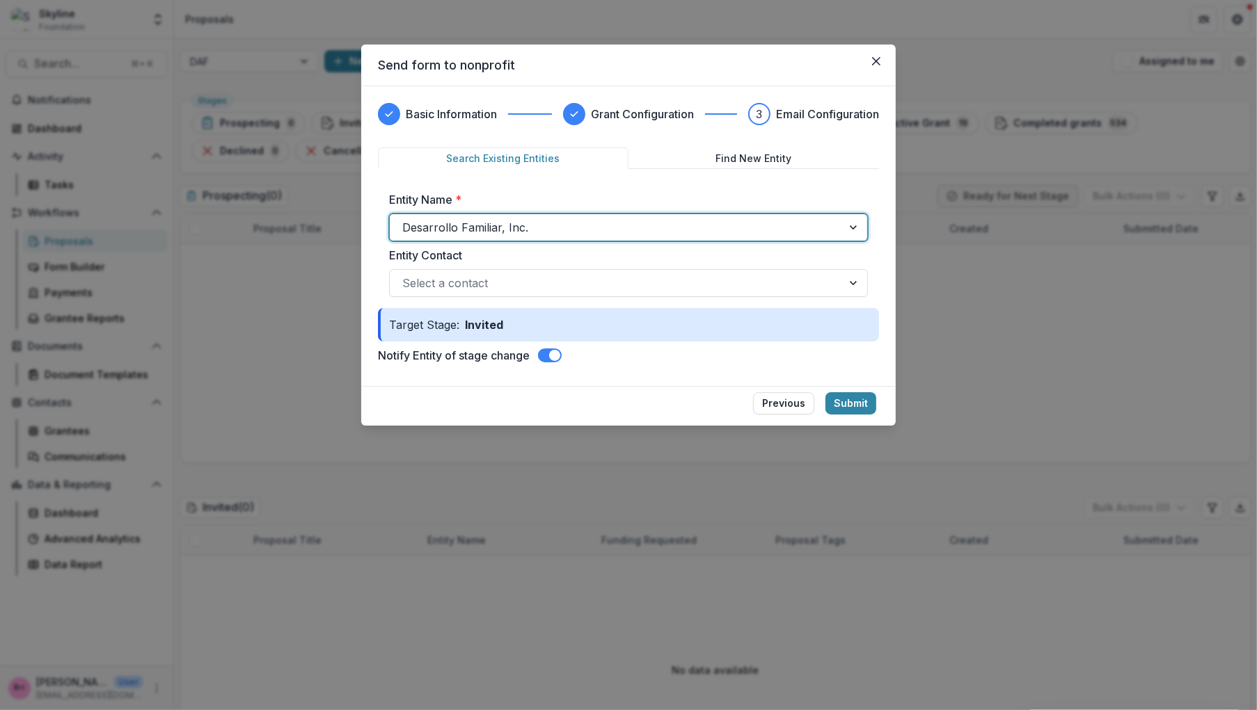
click at [810, 225] on div at bounding box center [615, 227] width 427 height 19
type input "****"
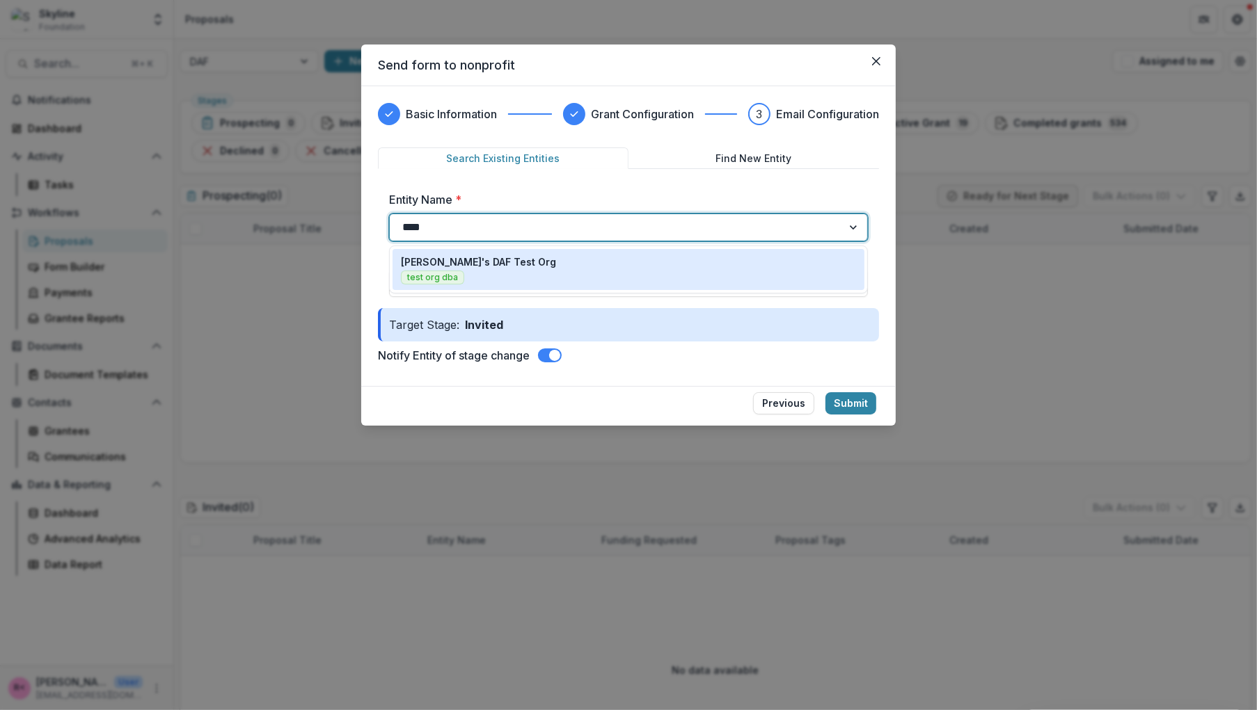
click at [595, 290] on div "Rose's DAF Test Org test org dba" at bounding box center [628, 270] width 479 height 48
click at [599, 280] on div "Rose's DAF Test Org test org dba" at bounding box center [628, 270] width 455 height 30
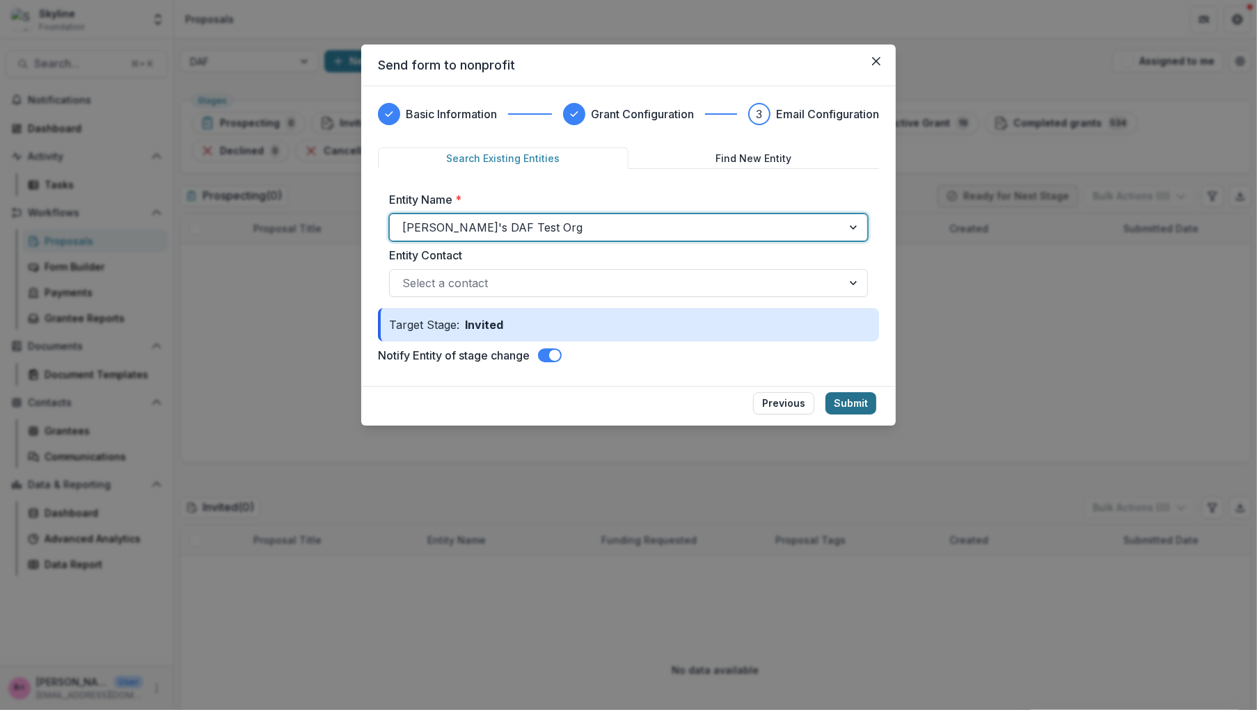
click at [870, 404] on button "Submit" at bounding box center [850, 403] width 51 height 22
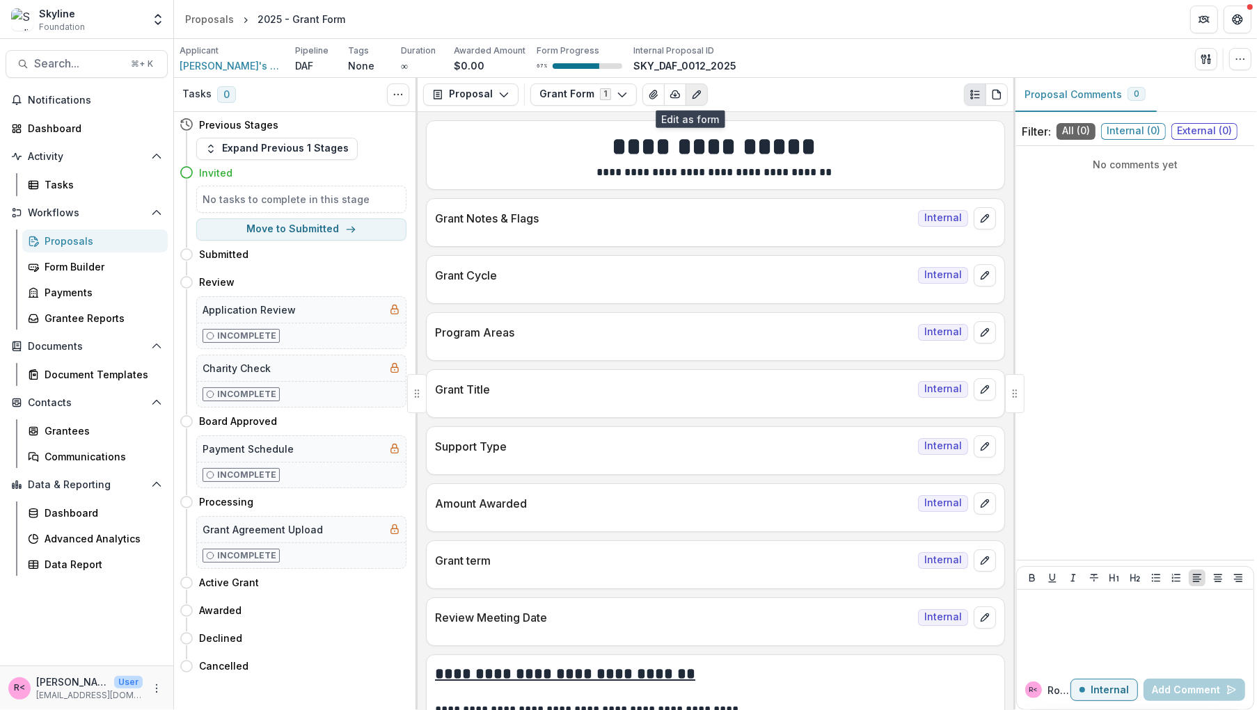
click at [697, 95] on button "Edit as form" at bounding box center [696, 94] width 22 height 22
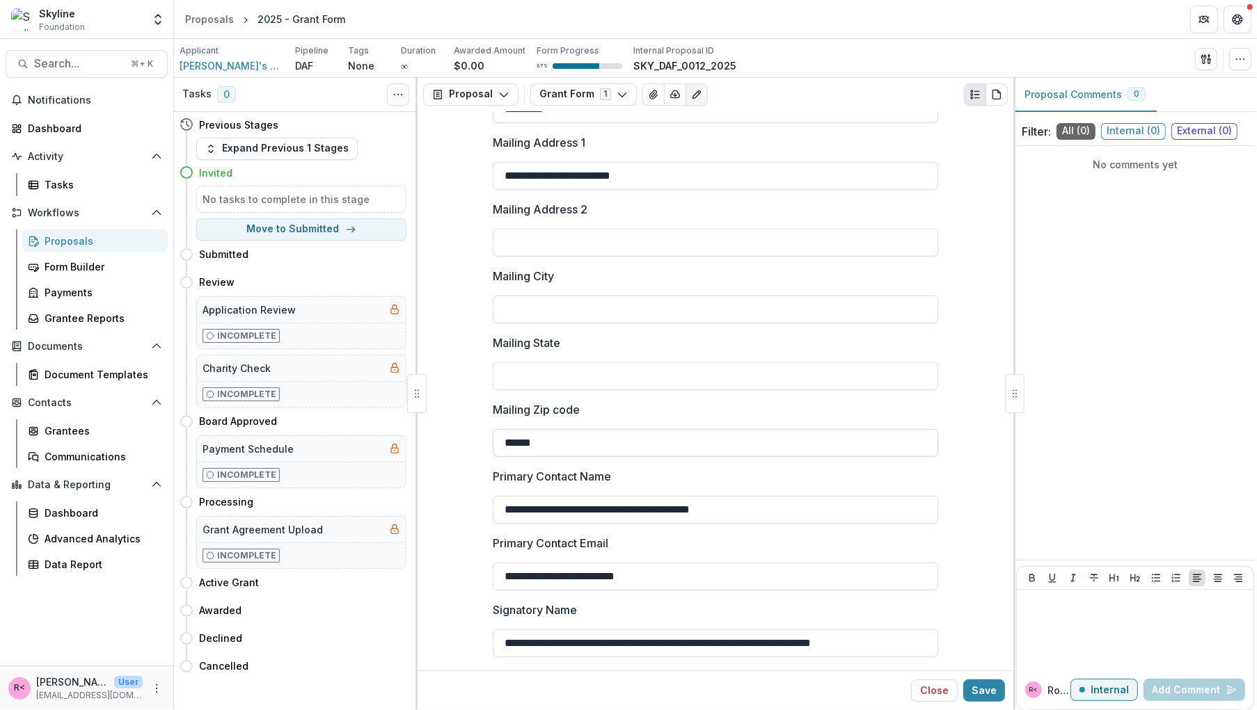
scroll to position [1114, 0]
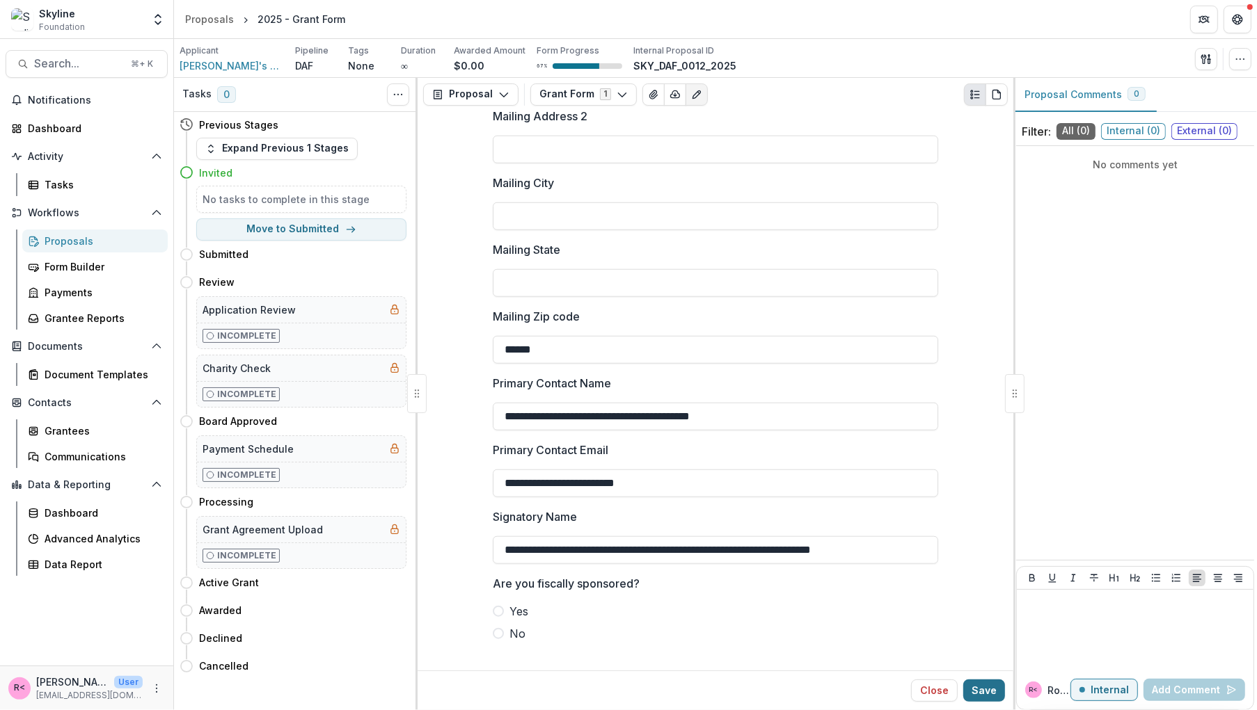
click at [985, 687] on button "Save" at bounding box center [984, 691] width 42 height 22
click at [694, 92] on button "Edit as form" at bounding box center [696, 94] width 22 height 22
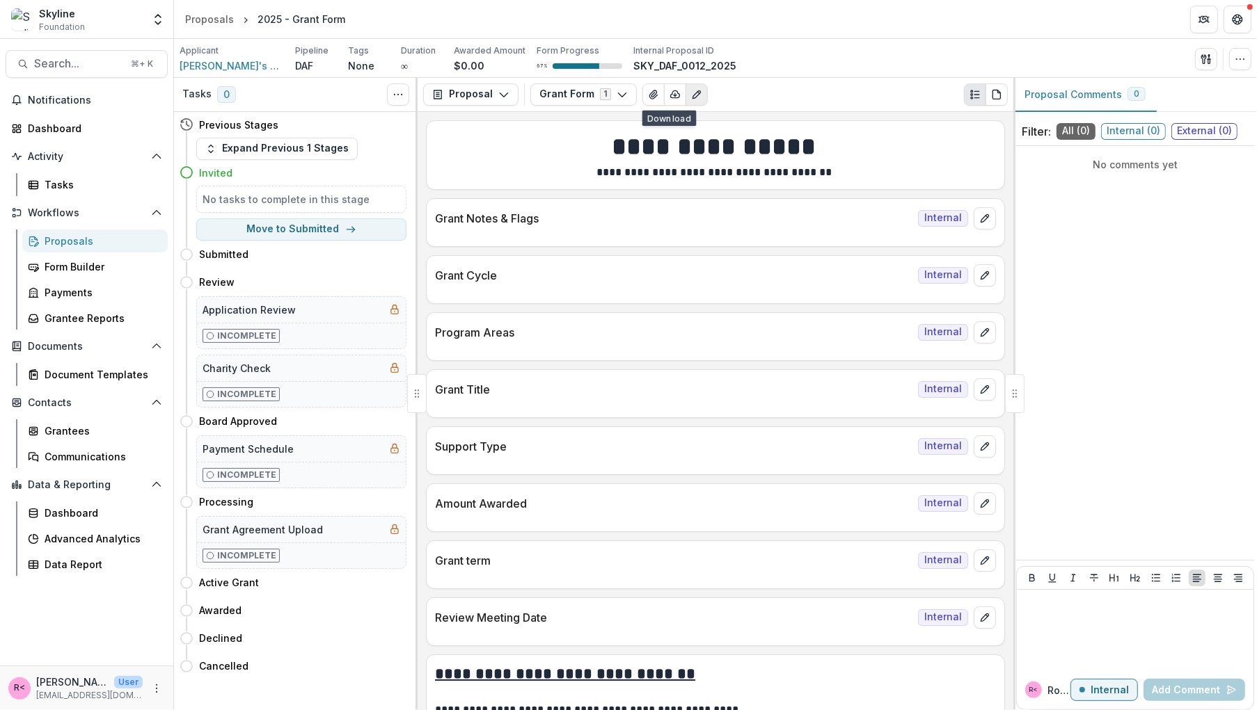
click at [695, 90] on button "Edit as form" at bounding box center [696, 94] width 22 height 22
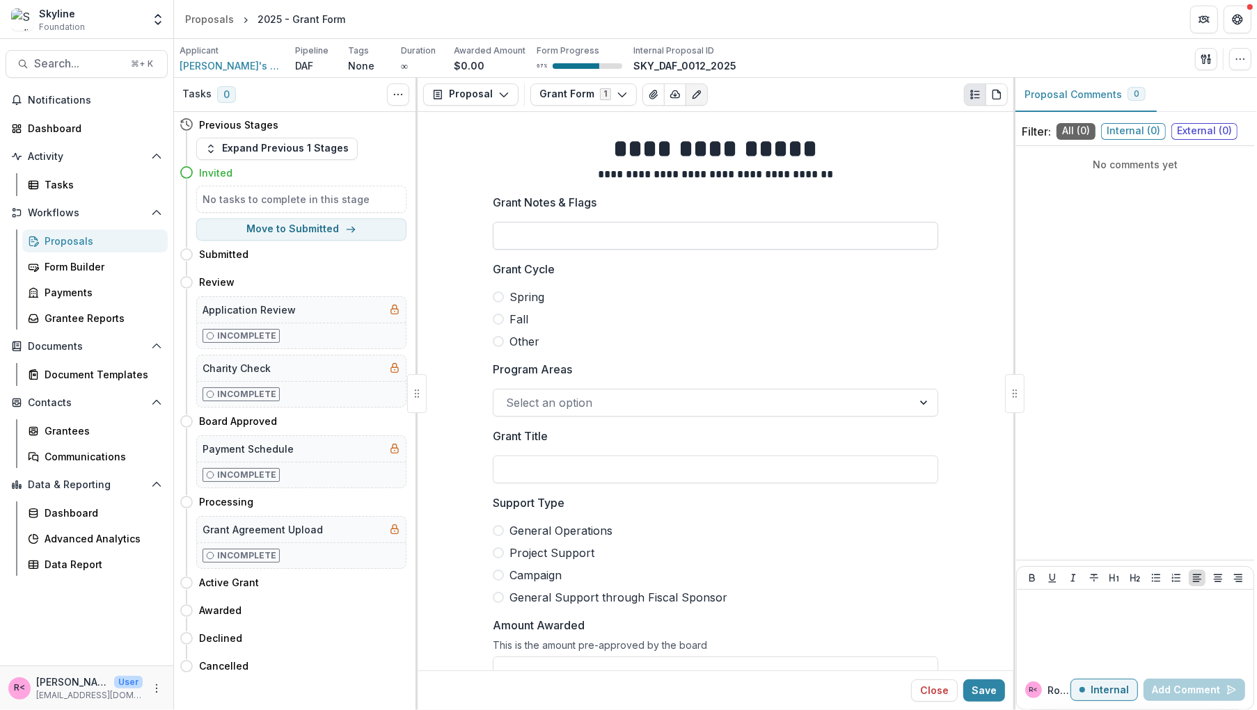
click at [669, 225] on input "Grant Notes & Flags" at bounding box center [715, 236] width 445 height 28
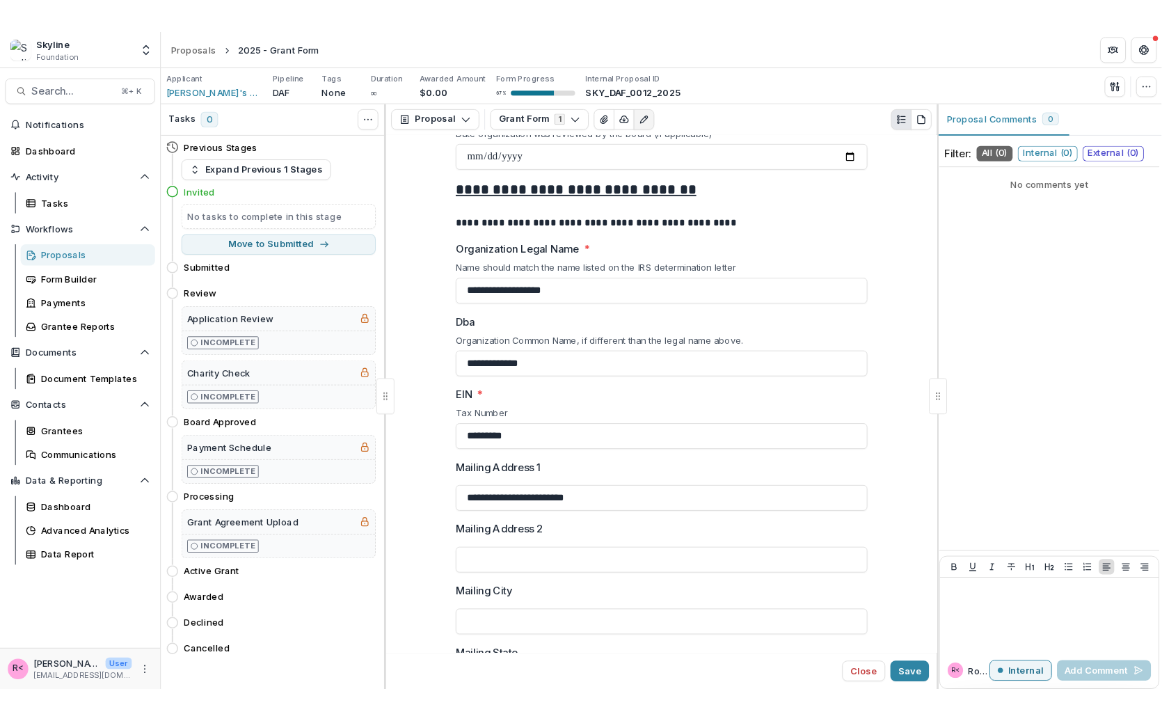
scroll to position [943, 0]
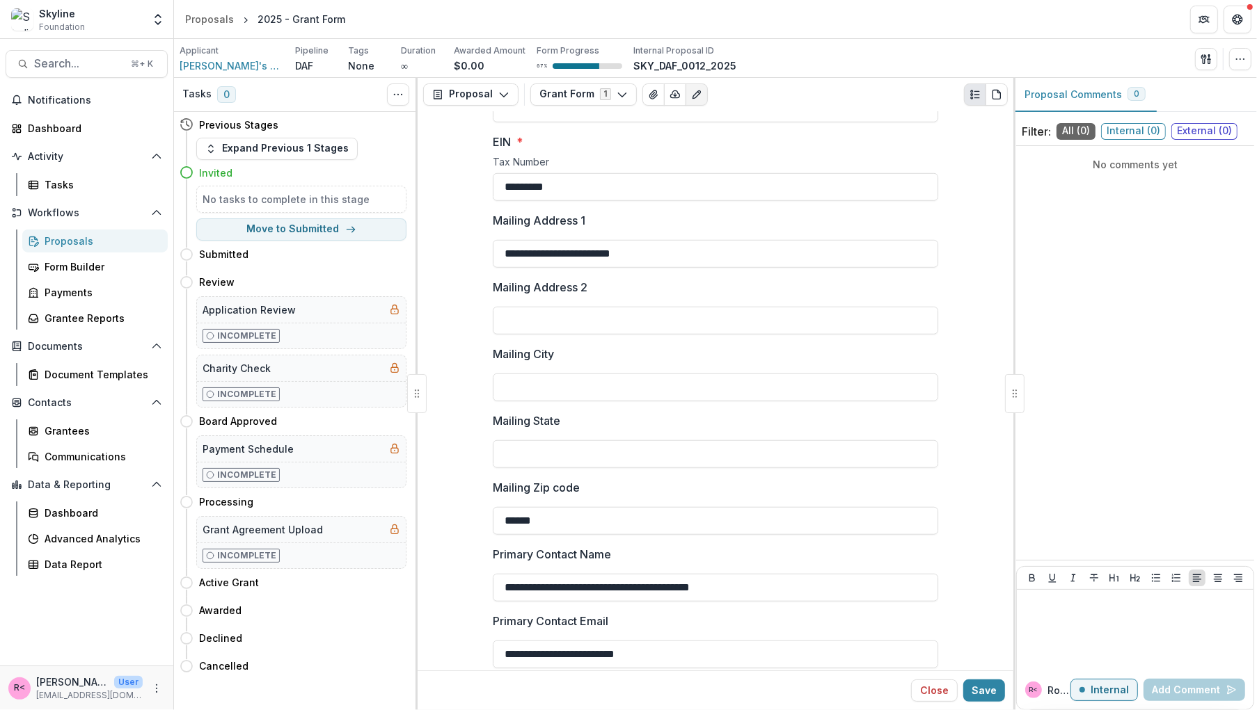
type input "****"
